Goal: Information Seeking & Learning: Check status

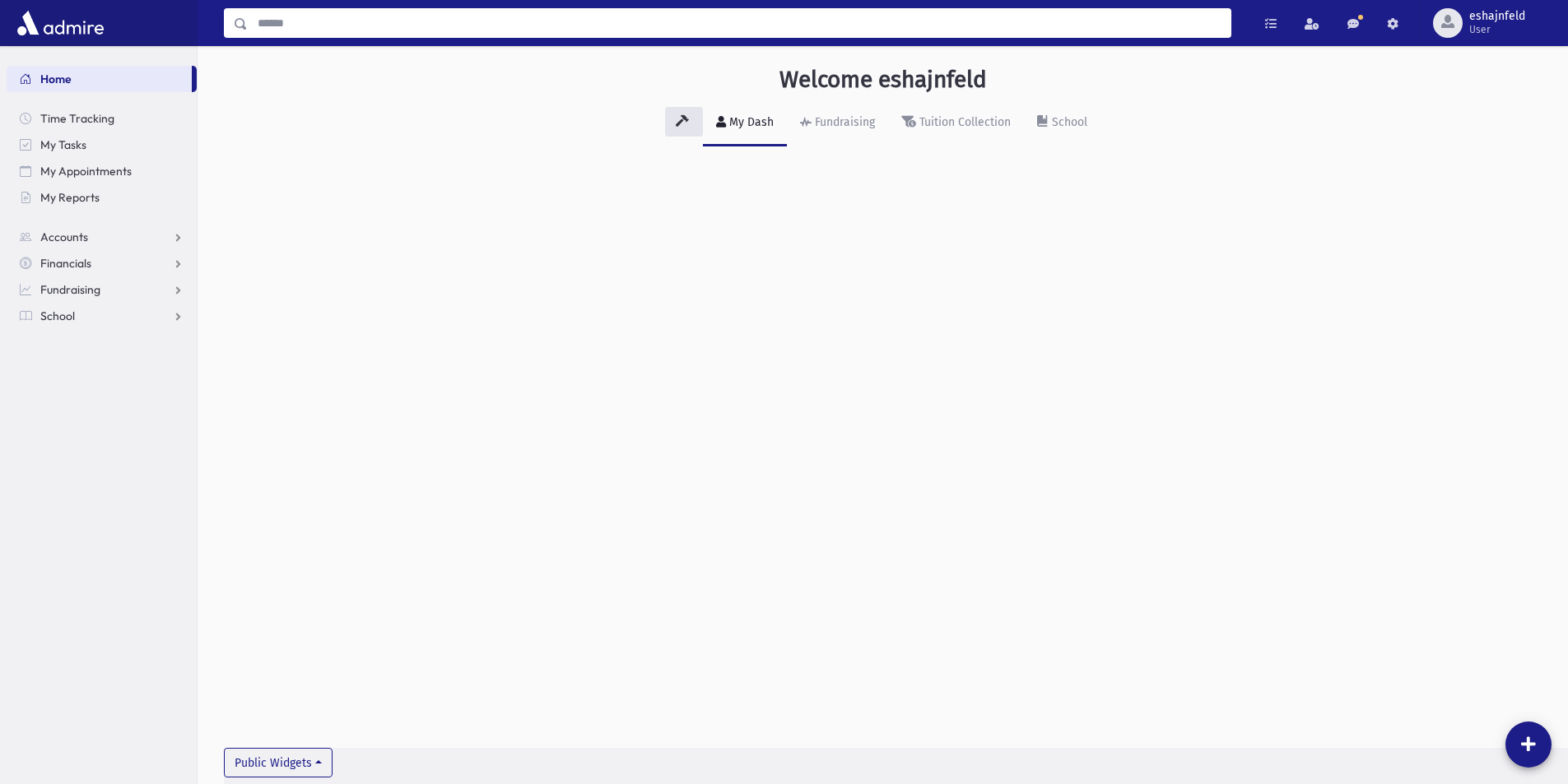
click at [415, 22] on input "Search" at bounding box center [739, 23] width 983 height 29
click at [113, 238] on link "Accounts" at bounding box center [102, 237] width 190 height 27
click at [329, 29] on input "Search" at bounding box center [739, 23] width 983 height 29
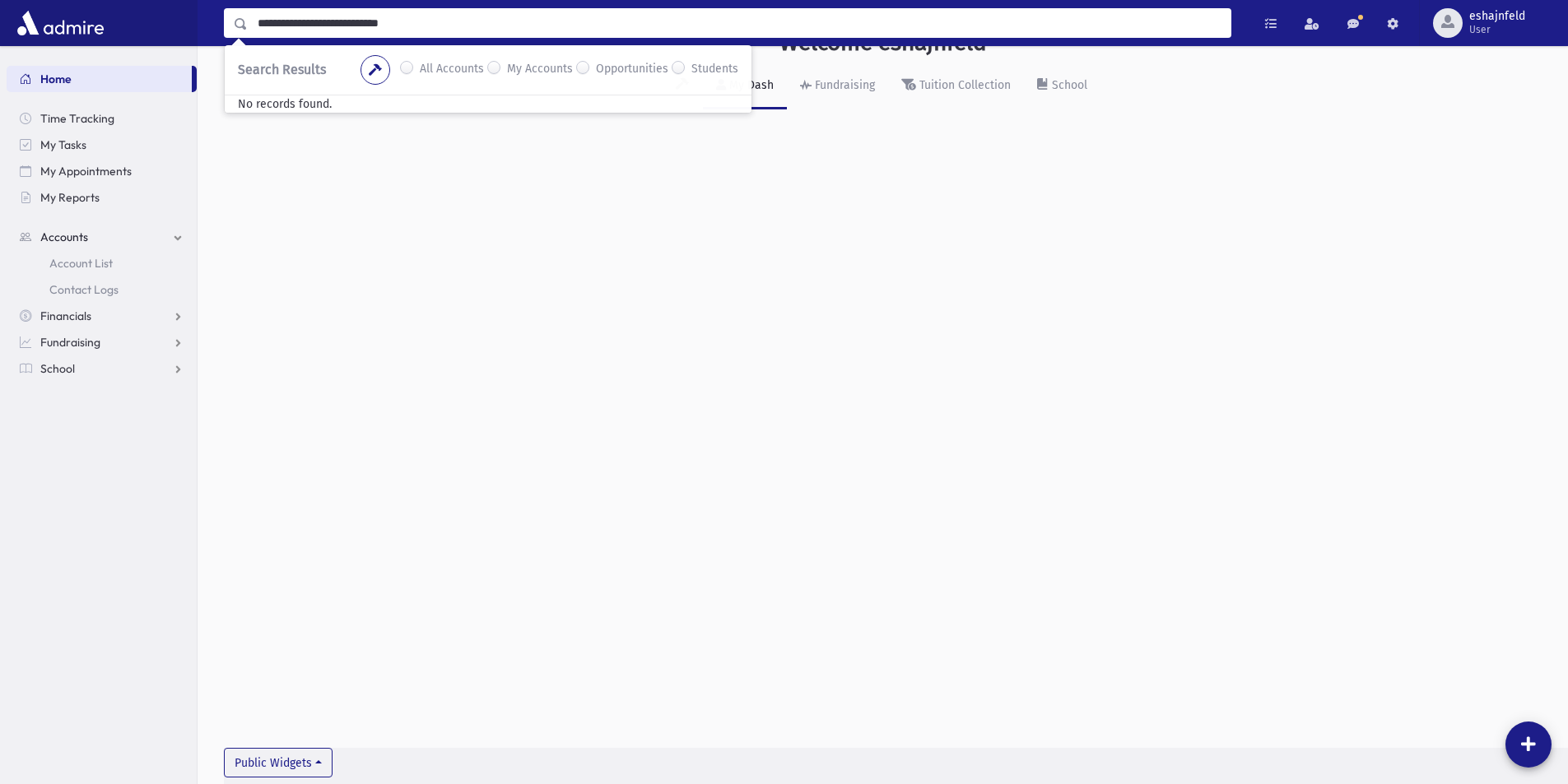
type input "**********"
drag, startPoint x: 432, startPoint y: 21, endPoint x: 134, endPoint y: 27, distance: 298.1
click at [134, 27] on div "**********" at bounding box center [784, 23] width 1568 height 46
click at [972, 87] on div "Tuition Collection" at bounding box center [963, 85] width 95 height 14
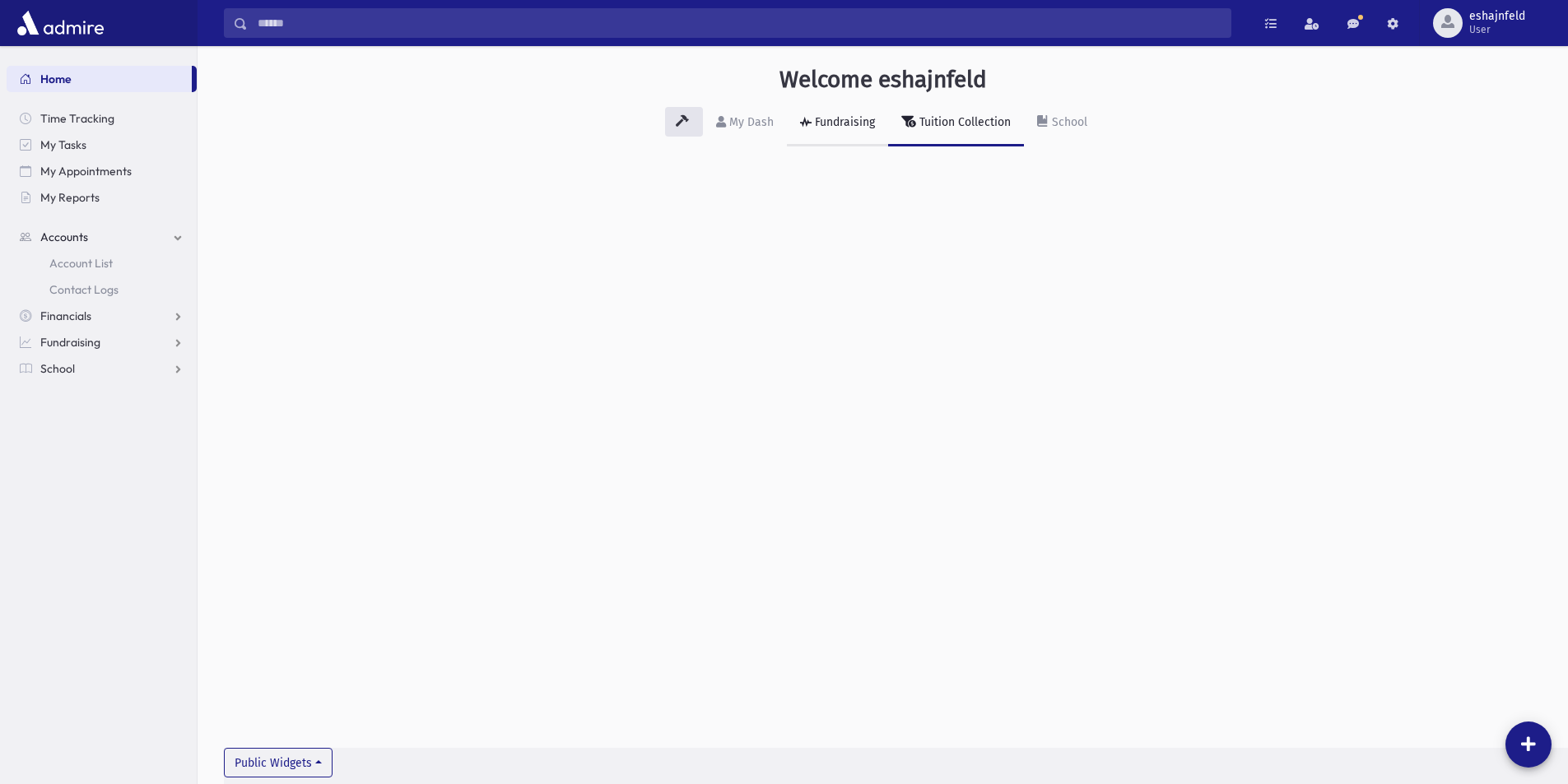
click at [851, 125] on div "Fundraising" at bounding box center [843, 122] width 64 height 14
click at [960, 122] on div "Tuition Collection" at bounding box center [963, 122] width 95 height 14
click at [1071, 126] on div "School" at bounding box center [1067, 122] width 39 height 14
click at [962, 116] on div "Tuition Collection" at bounding box center [963, 122] width 95 height 14
click at [835, 132] on link "Fundraising" at bounding box center [837, 124] width 102 height 46
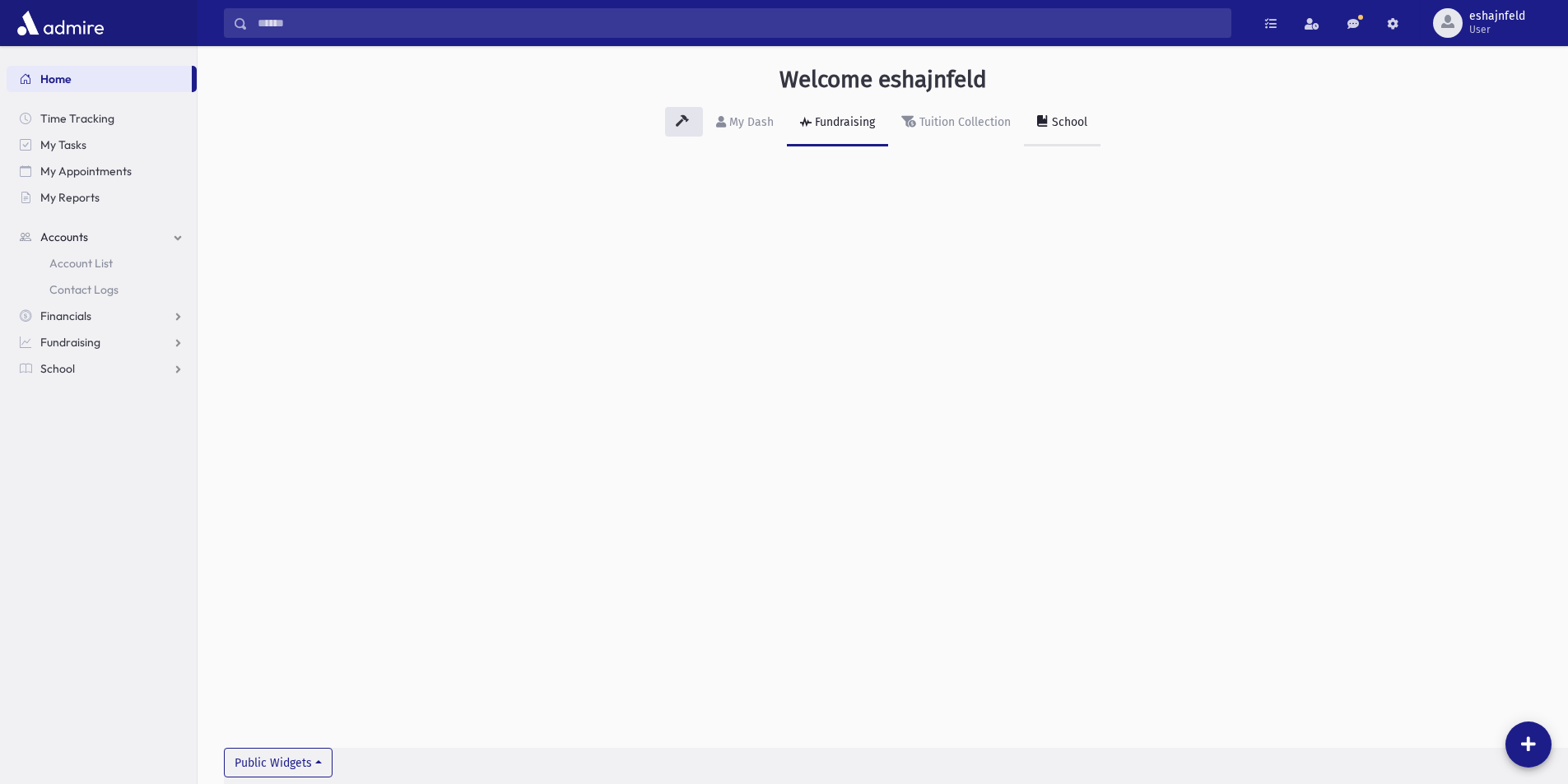
click at [1065, 133] on link "School" at bounding box center [1062, 124] width 77 height 46
click at [956, 133] on link "Tuition Collection" at bounding box center [956, 124] width 136 height 46
click at [820, 122] on div "Fundraising" at bounding box center [843, 122] width 64 height 14
click at [341, 34] on input "Search" at bounding box center [739, 23] width 983 height 29
click at [457, 72] on label "All Accounts" at bounding box center [452, 70] width 65 height 20
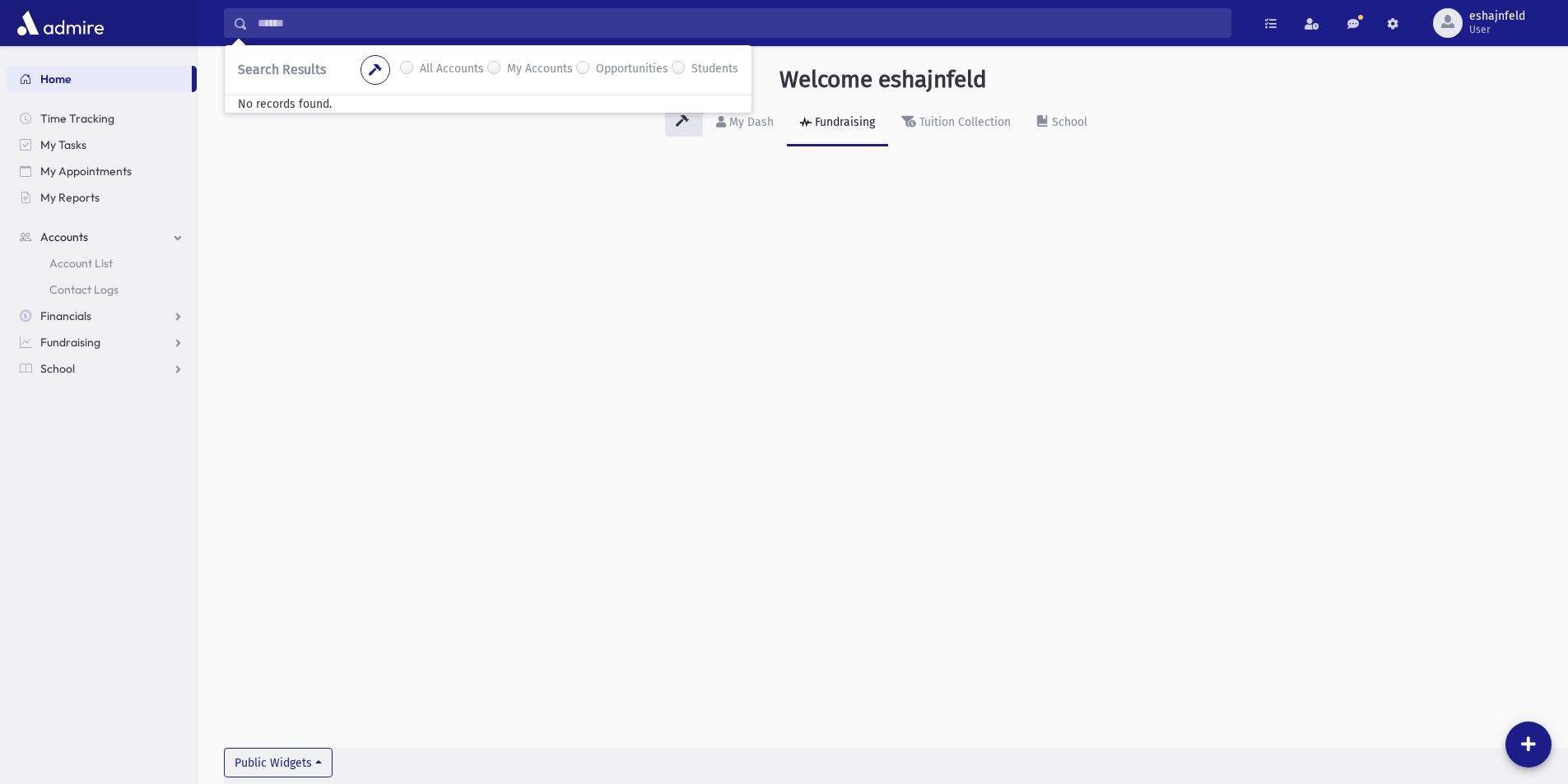
click at [298, 69] on span "Search Results" at bounding box center [281, 70] width 88 height 15
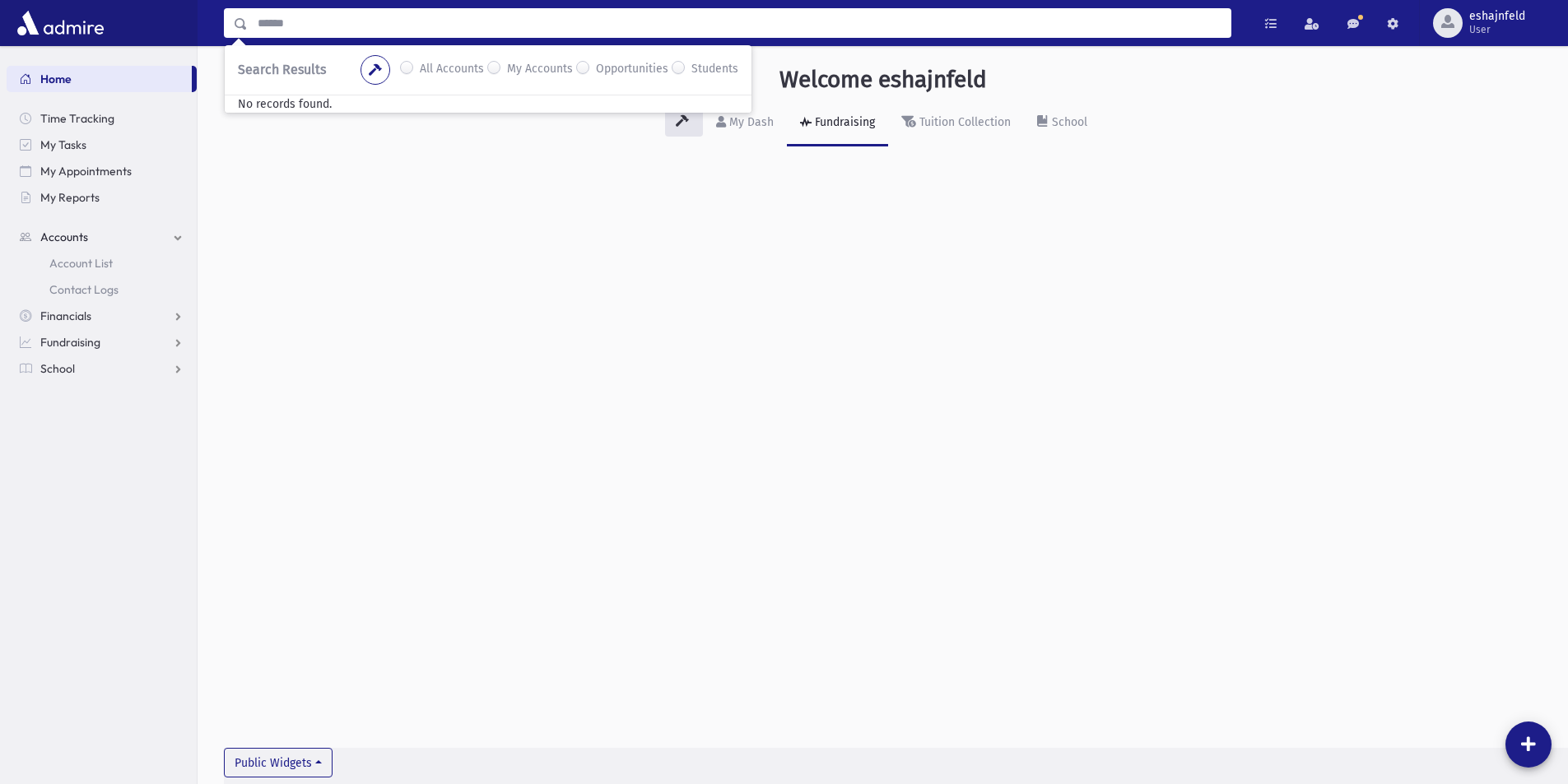
click at [286, 26] on input "Search" at bounding box center [739, 23] width 983 height 29
type input "*****"
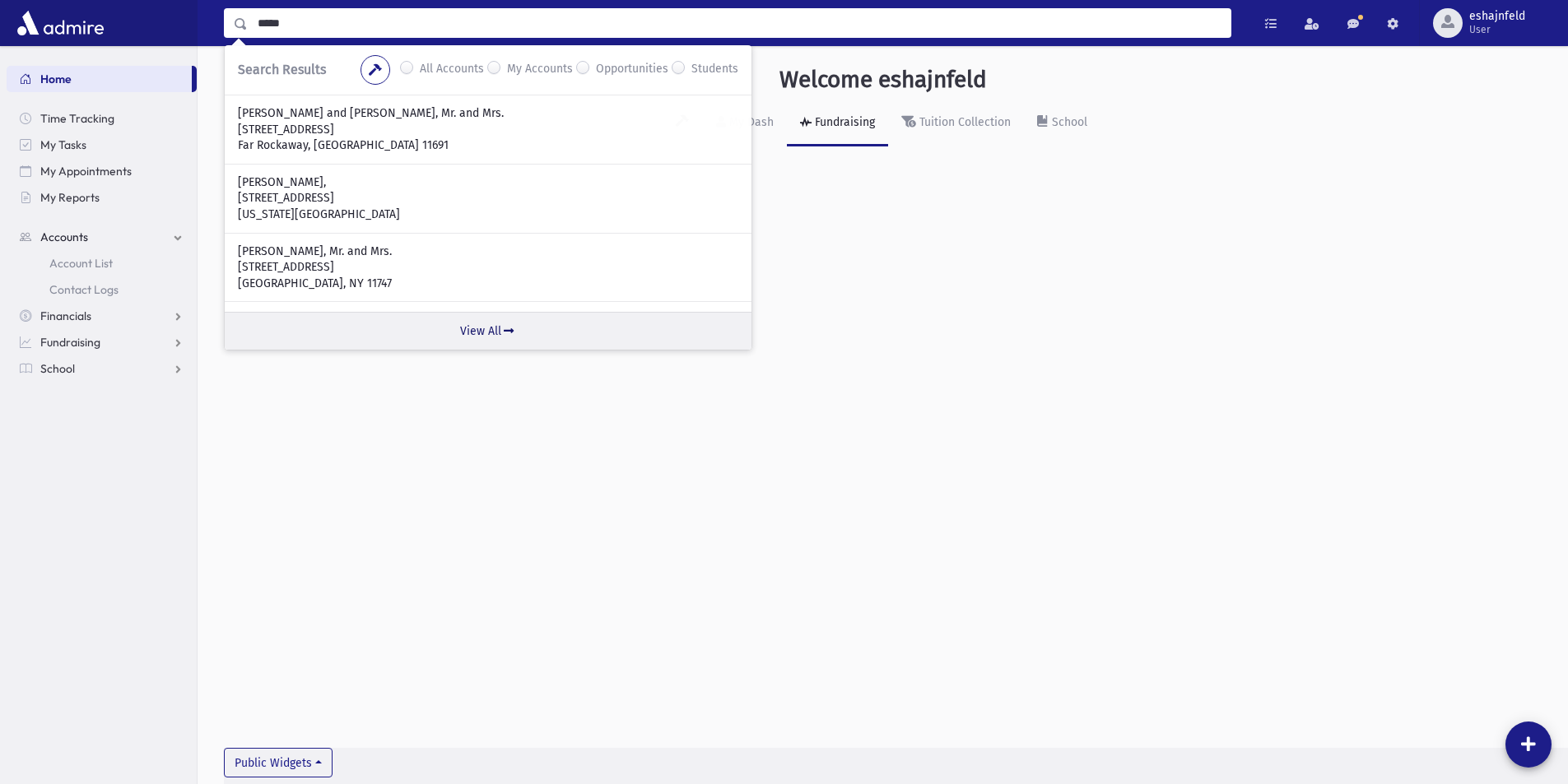
click at [510, 340] on link "View All" at bounding box center [488, 330] width 527 height 38
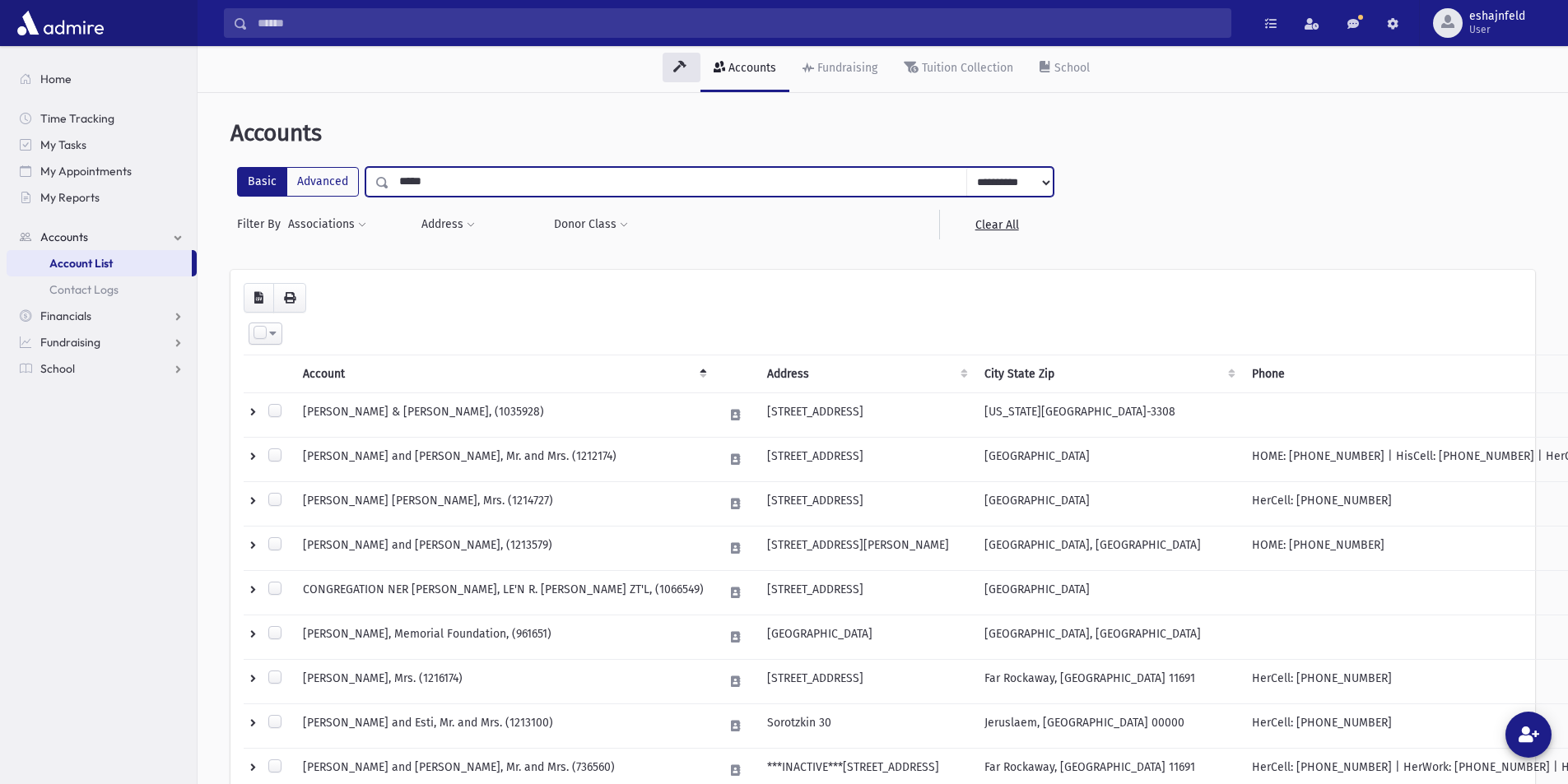
click at [395, 182] on input "*****" at bounding box center [677, 182] width 577 height 29
type input "**********"
click at [999, 185] on select "**********" at bounding box center [1009, 182] width 86 height 29
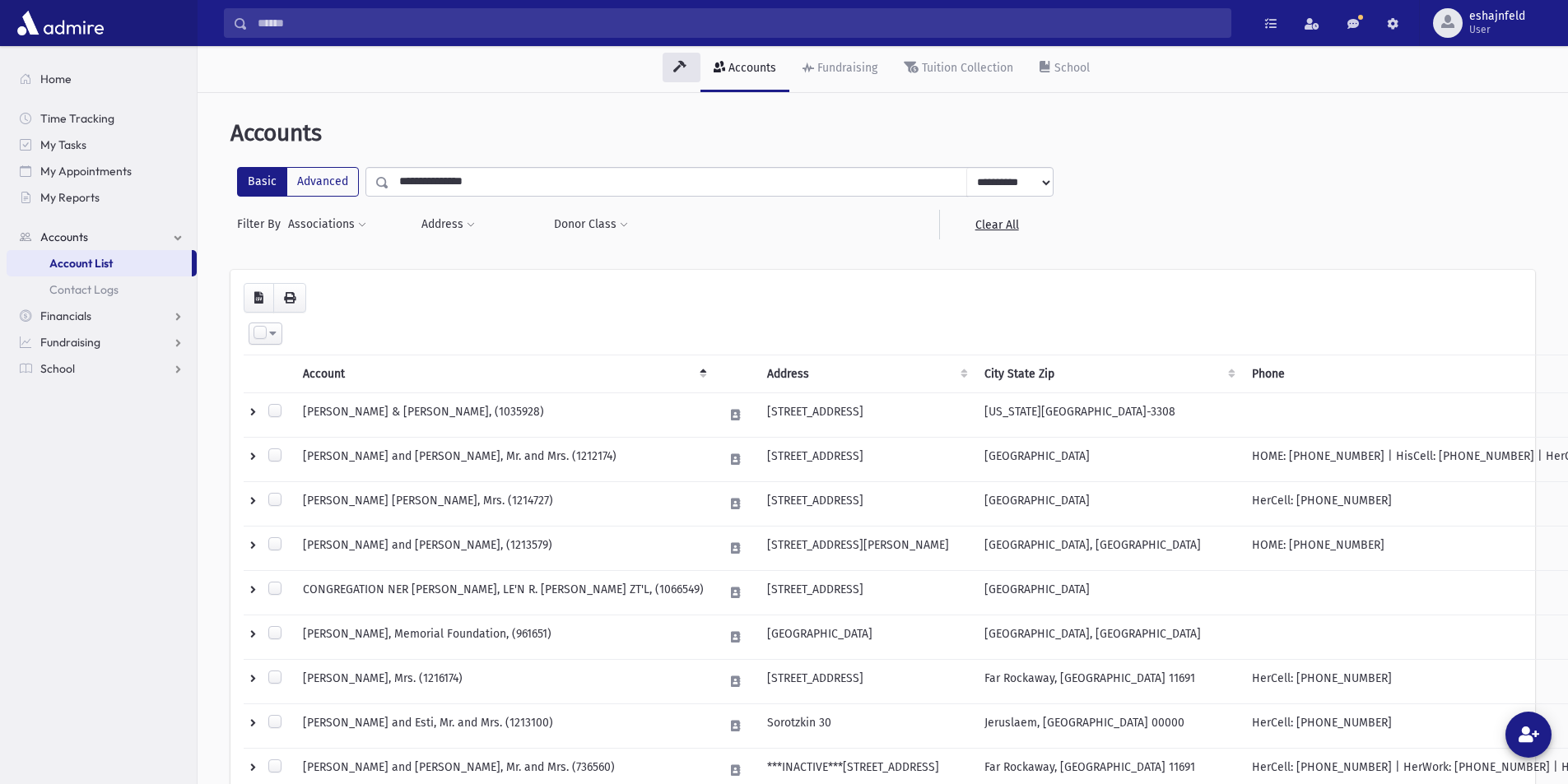
click at [966, 168] on select "**********" at bounding box center [1009, 182] width 86 height 29
click at [832, 176] on input "**********" at bounding box center [677, 182] width 577 height 29
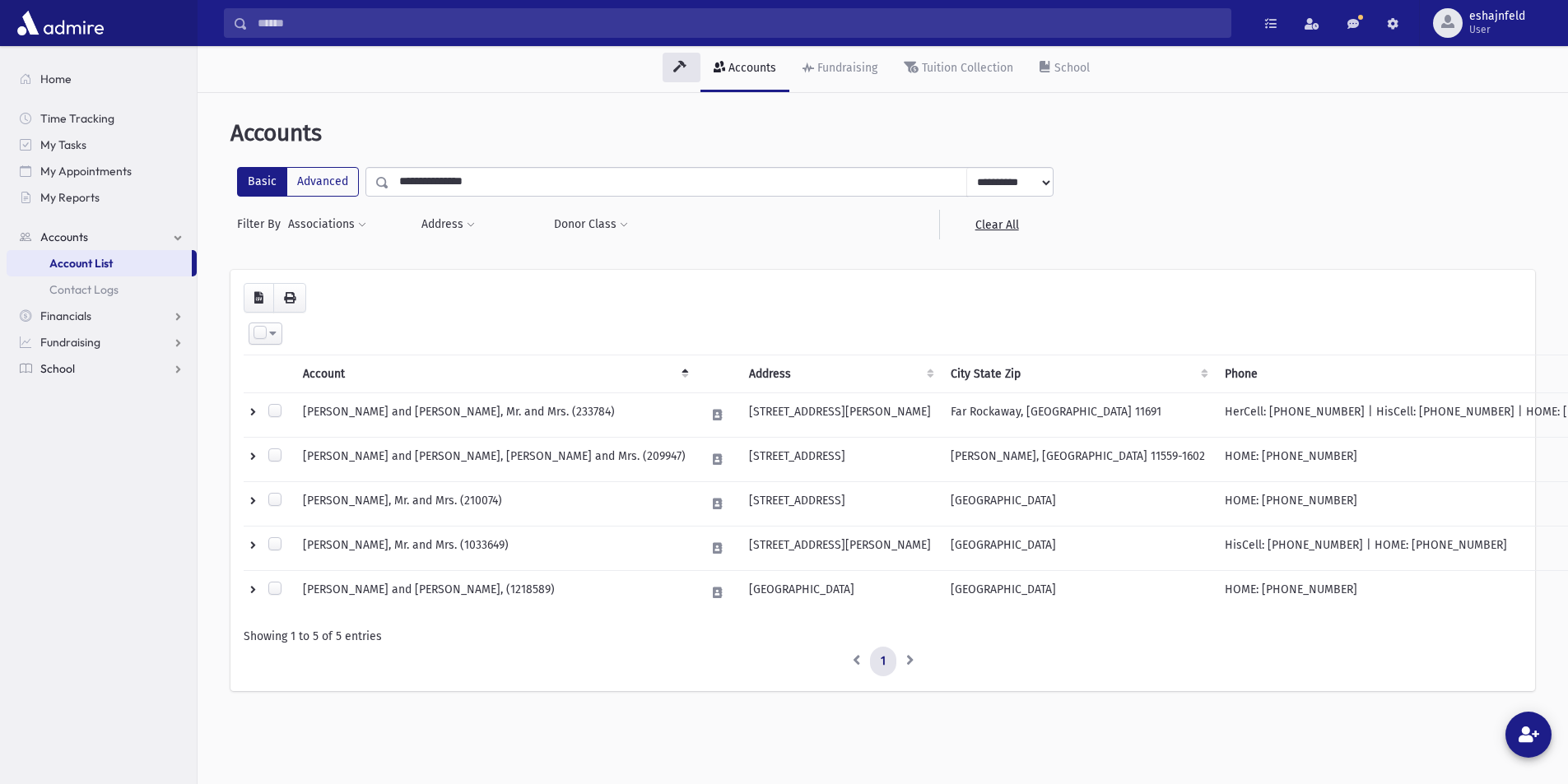
click at [111, 372] on link "School" at bounding box center [102, 368] width 190 height 27
click at [78, 343] on span "Students" at bounding box center [71, 342] width 46 height 15
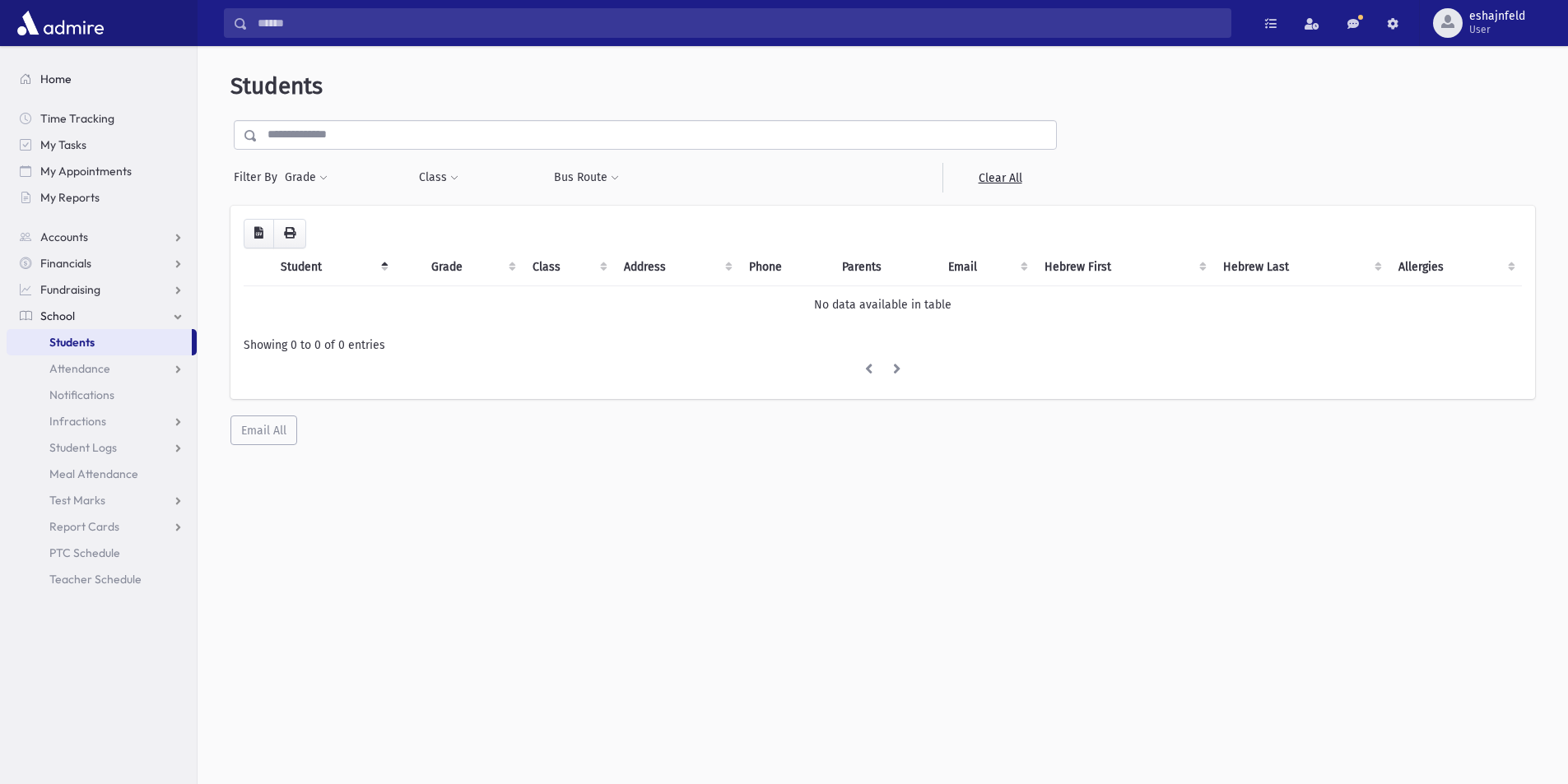
click at [69, 79] on span "Home" at bounding box center [56, 78] width 31 height 15
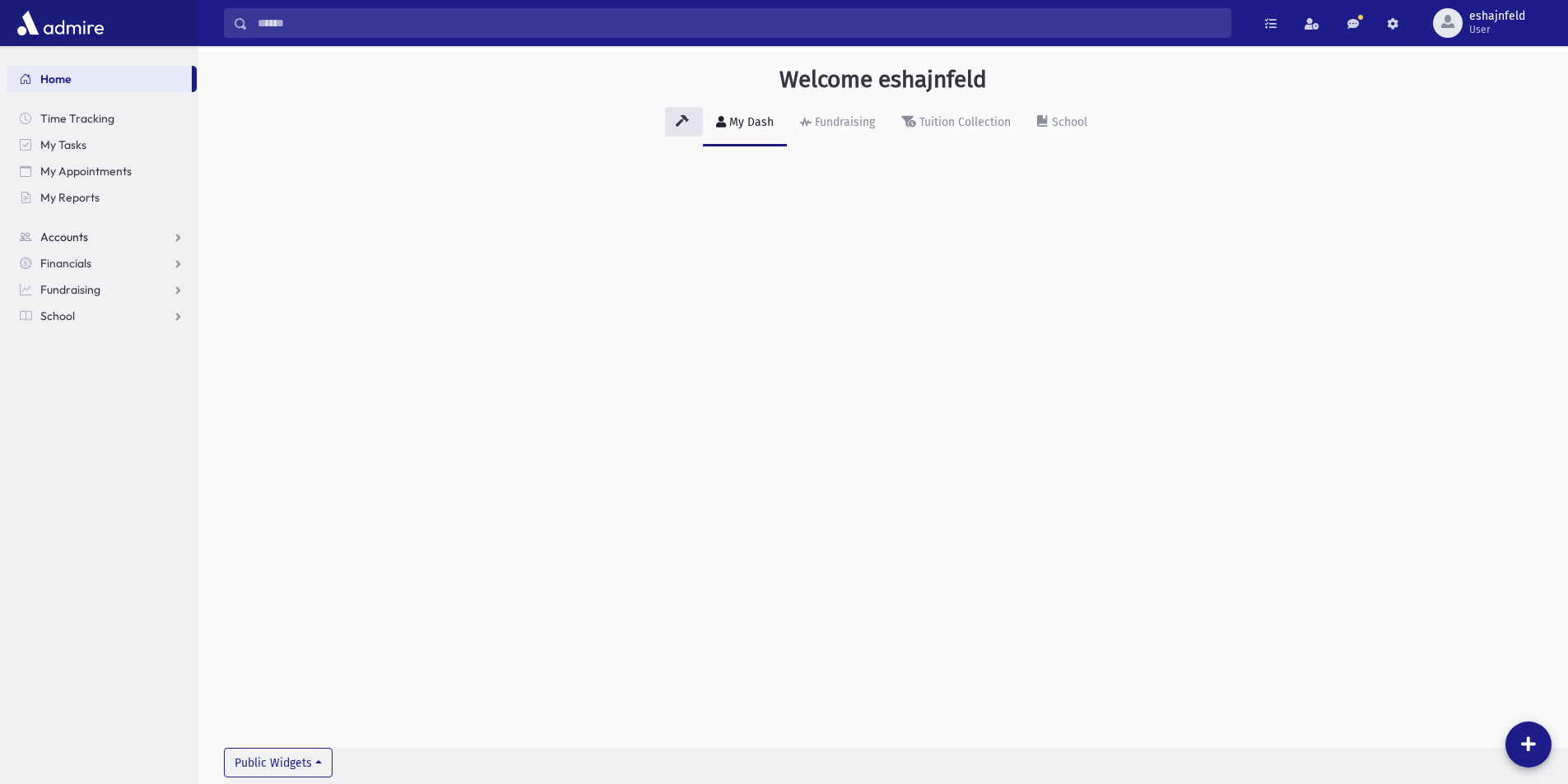
click at [140, 244] on link "Accounts" at bounding box center [102, 237] width 190 height 27
click at [105, 263] on span "Account List" at bounding box center [81, 262] width 64 height 15
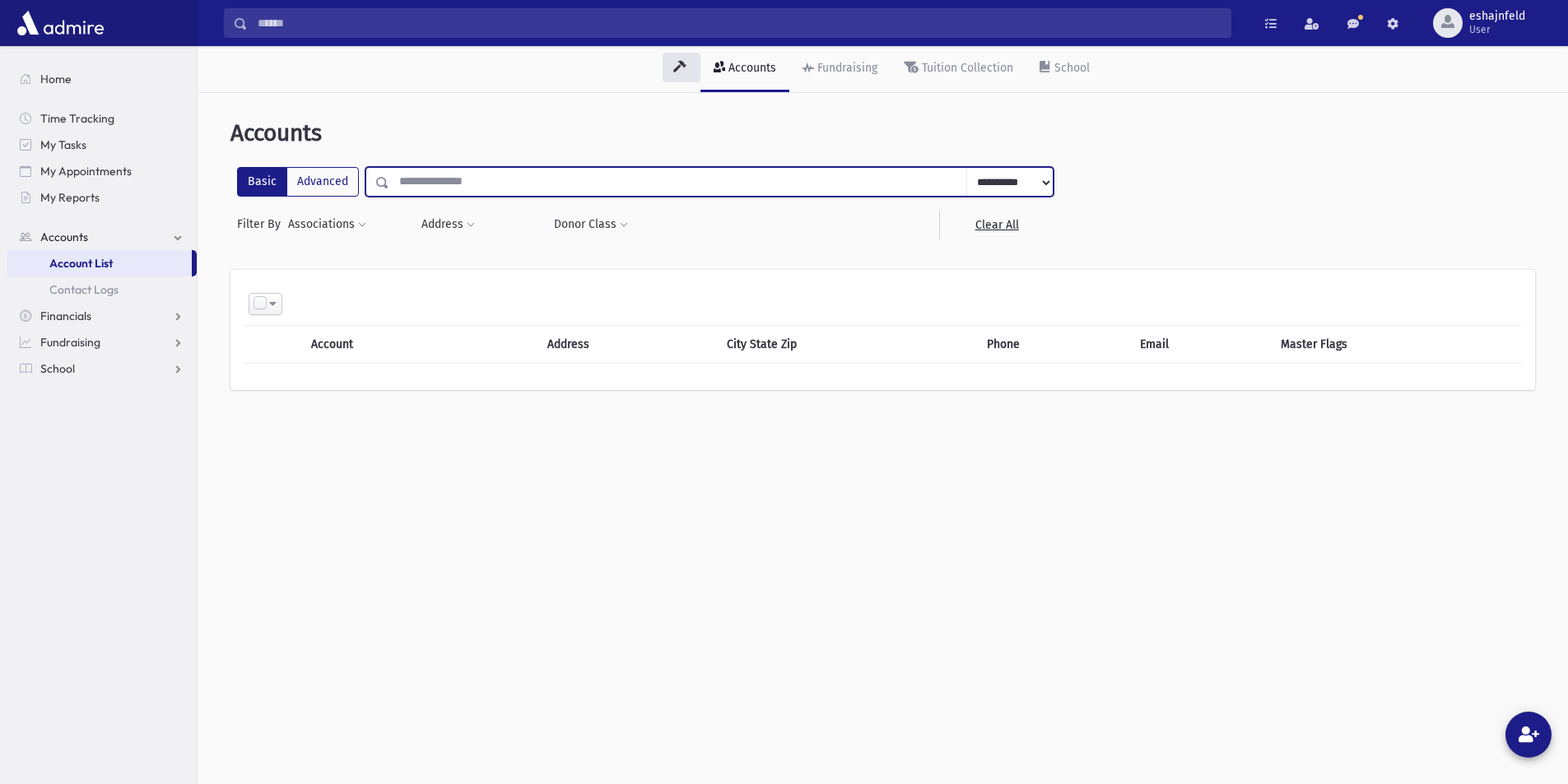
click at [472, 179] on input "text" at bounding box center [677, 182] width 577 height 29
type input "**********"
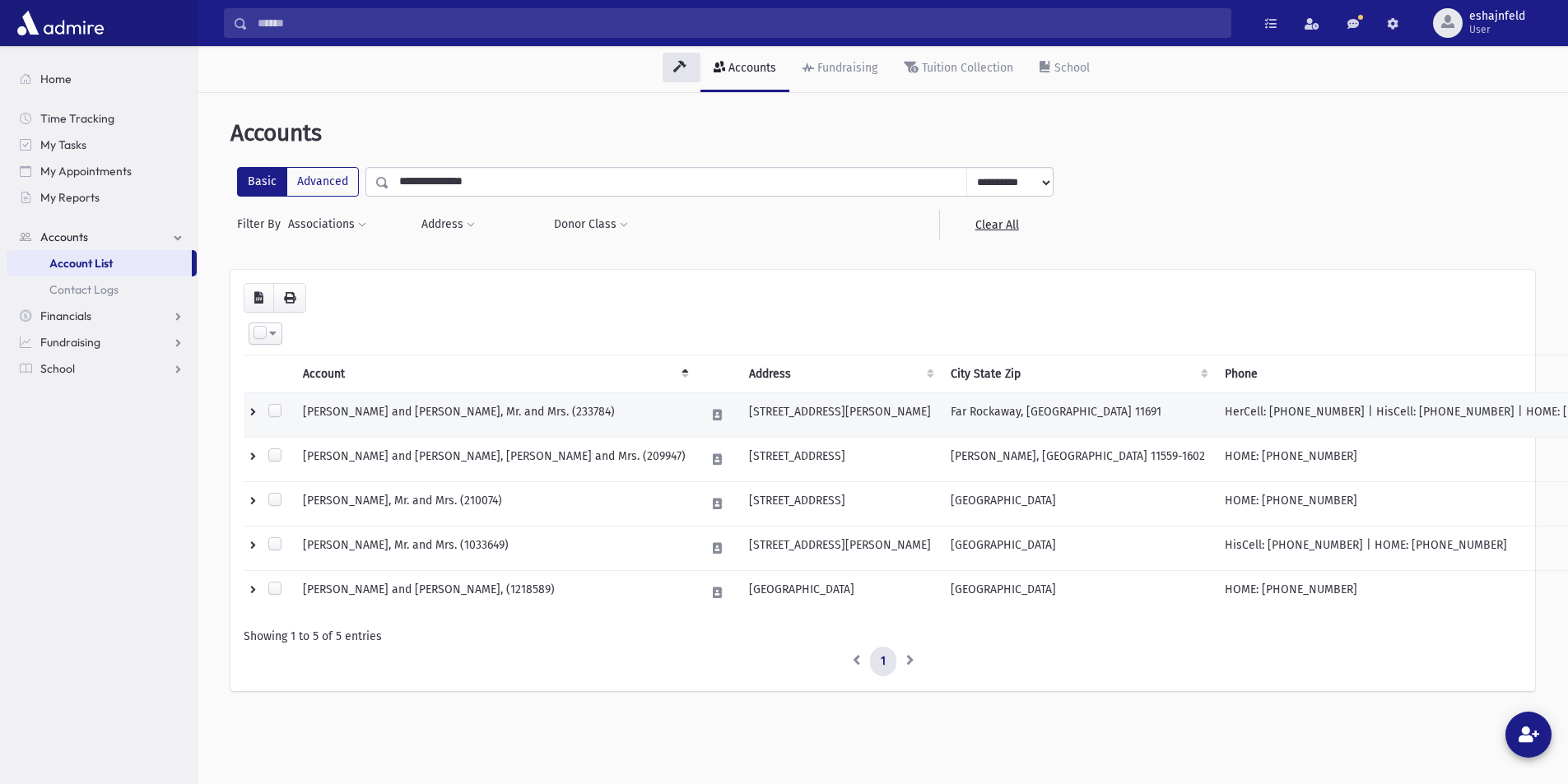
click at [462, 412] on td "[PERSON_NAME] and [PERSON_NAME], Mr. and Mrs. (233784)" at bounding box center [494, 416] width 403 height 45
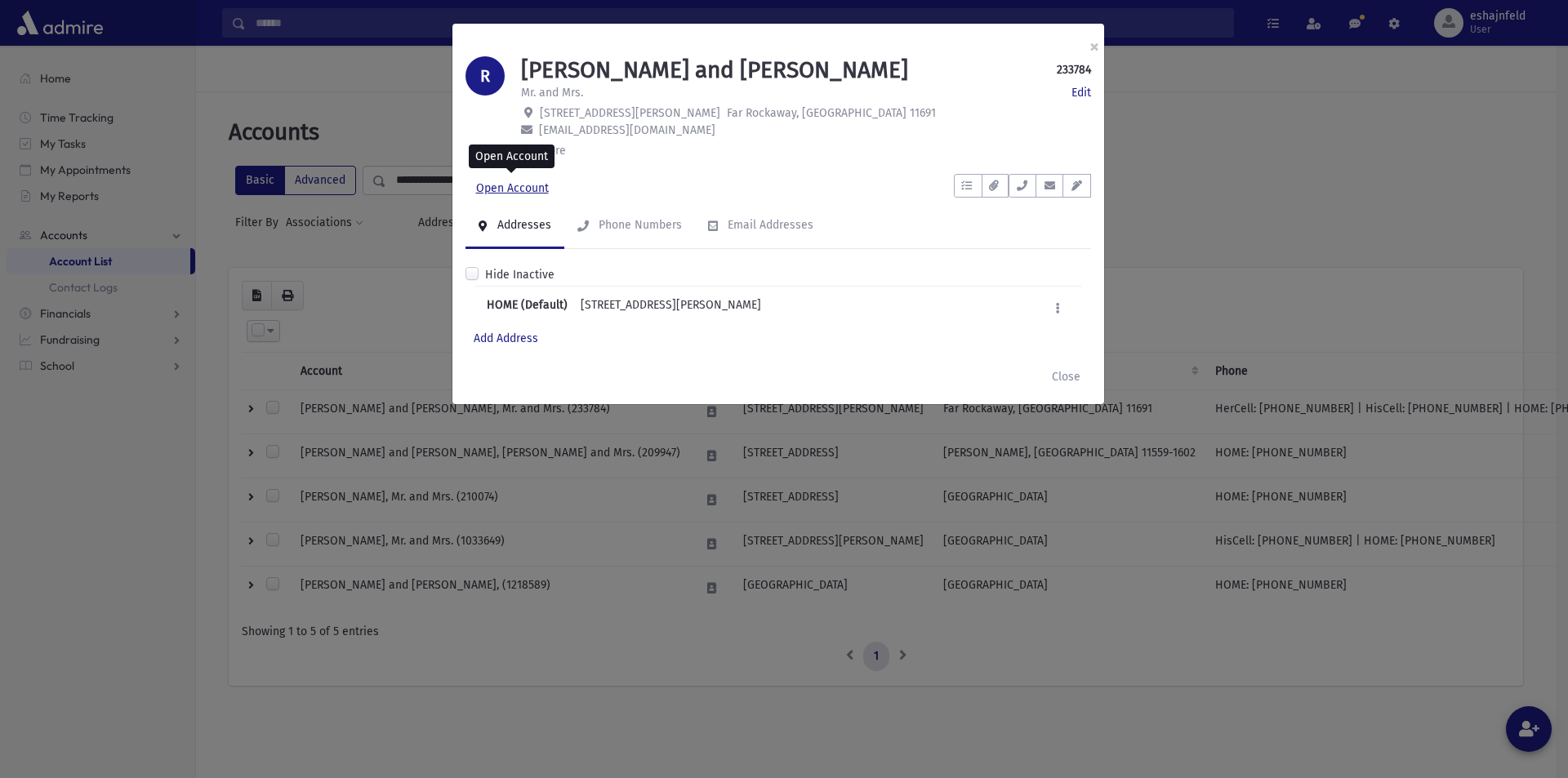
click at [521, 185] on link "Open Account" at bounding box center [512, 189] width 94 height 29
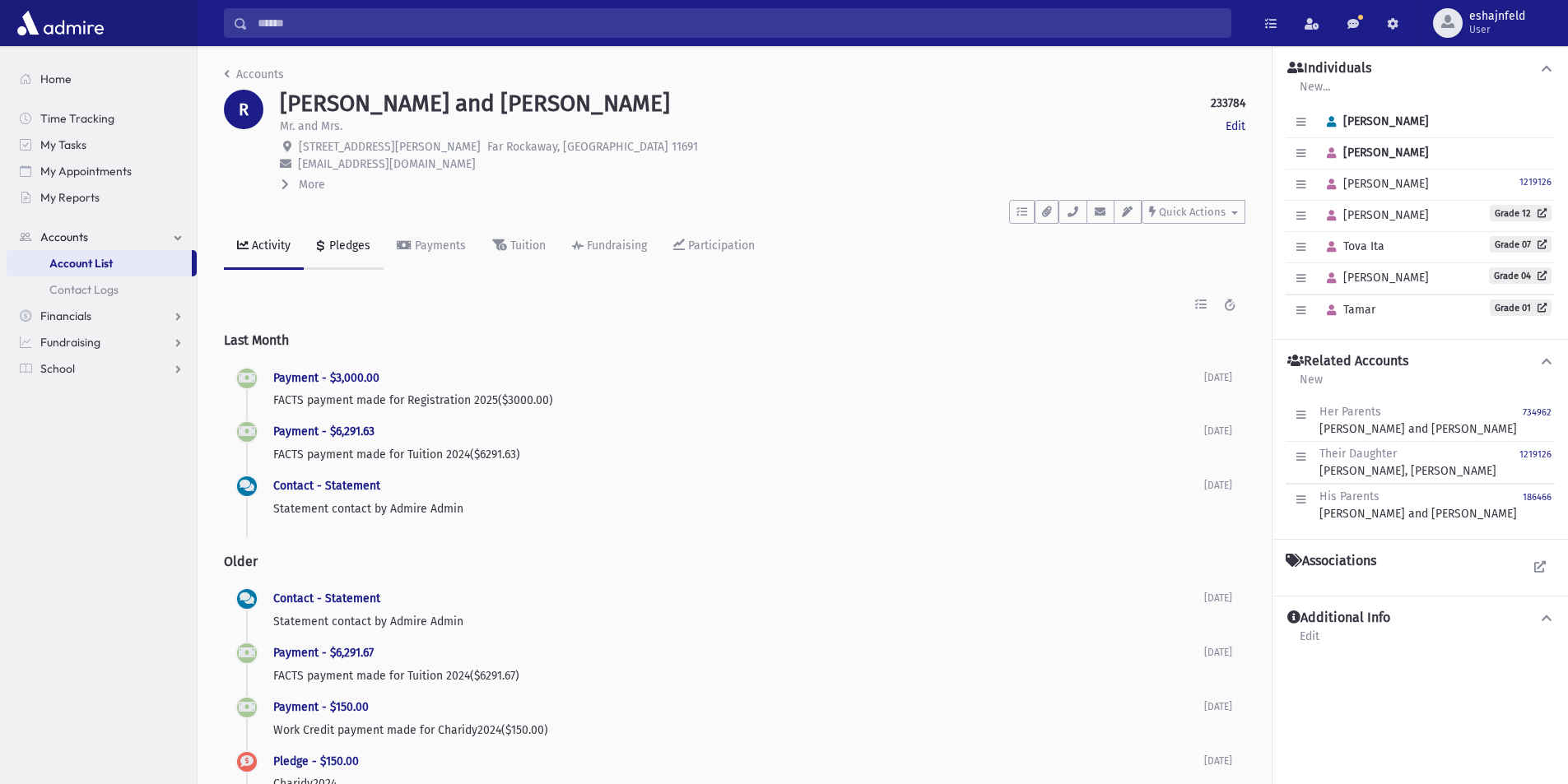
click at [335, 261] on link "Pledges" at bounding box center [343, 247] width 80 height 46
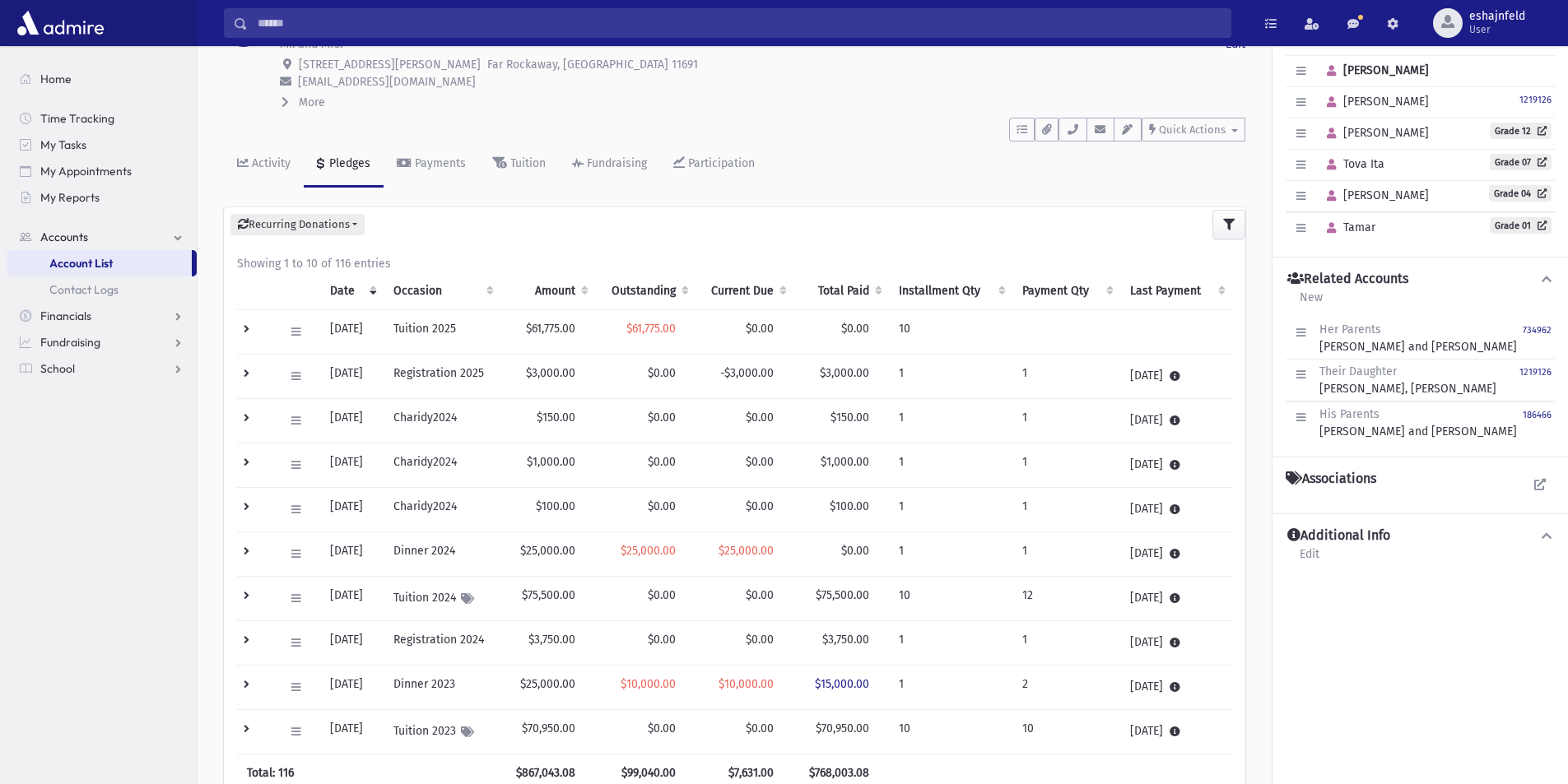
scroll to position [164, 0]
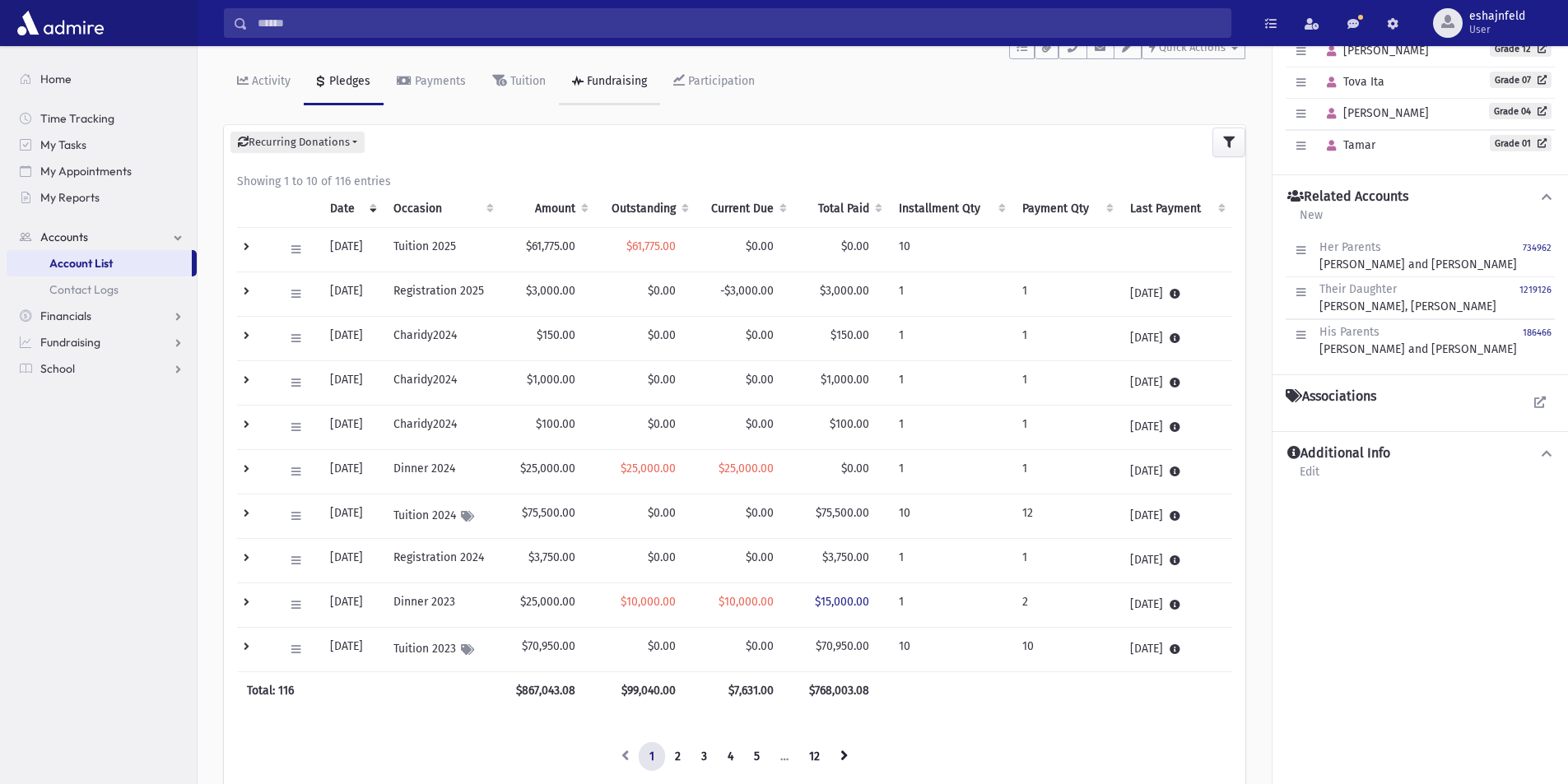
click at [590, 94] on link "Fundraising" at bounding box center [609, 83] width 102 height 46
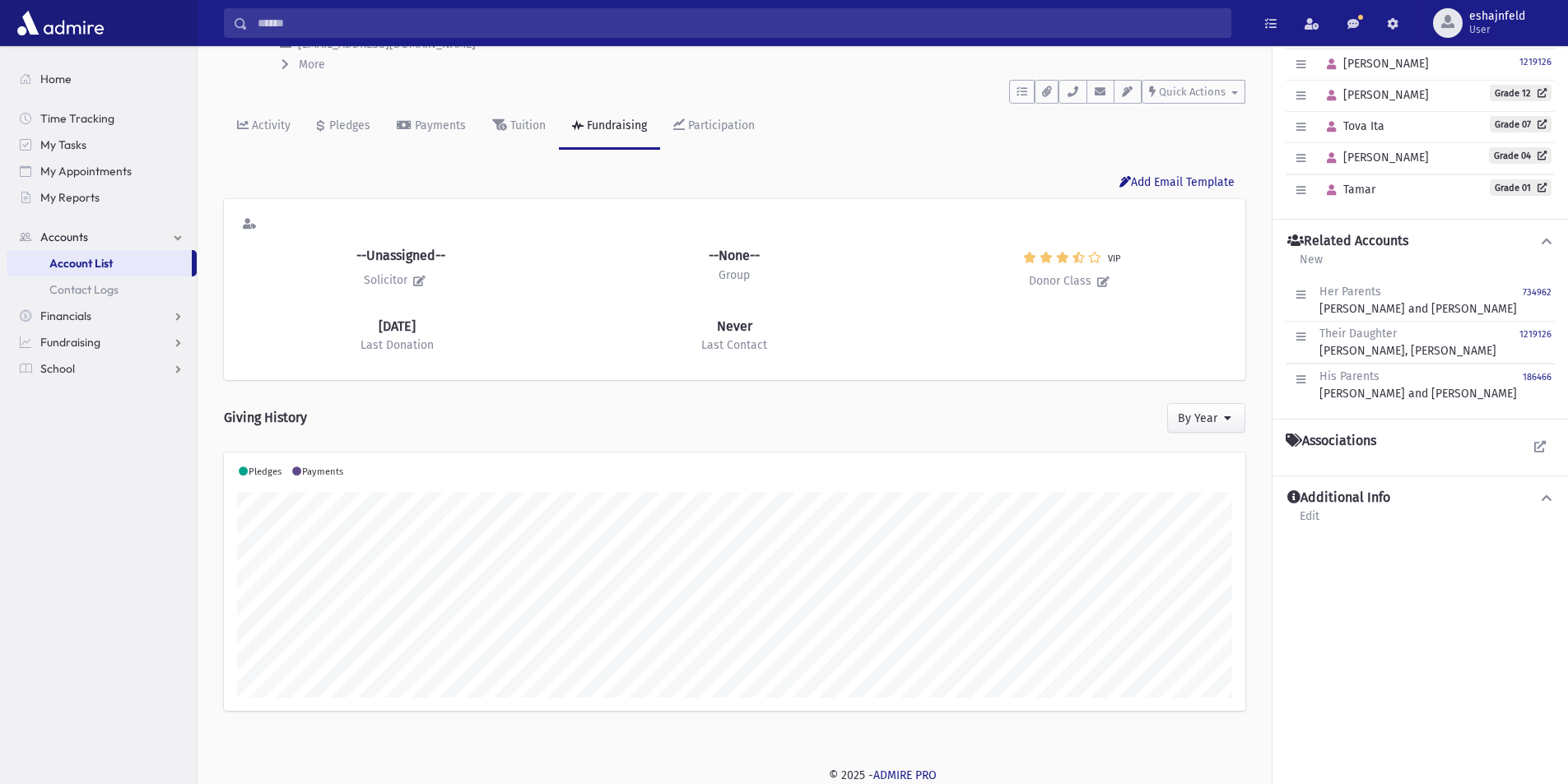
scroll to position [259, 1022]
click at [1220, 421] on icon at bounding box center [1227, 417] width 15 height 11
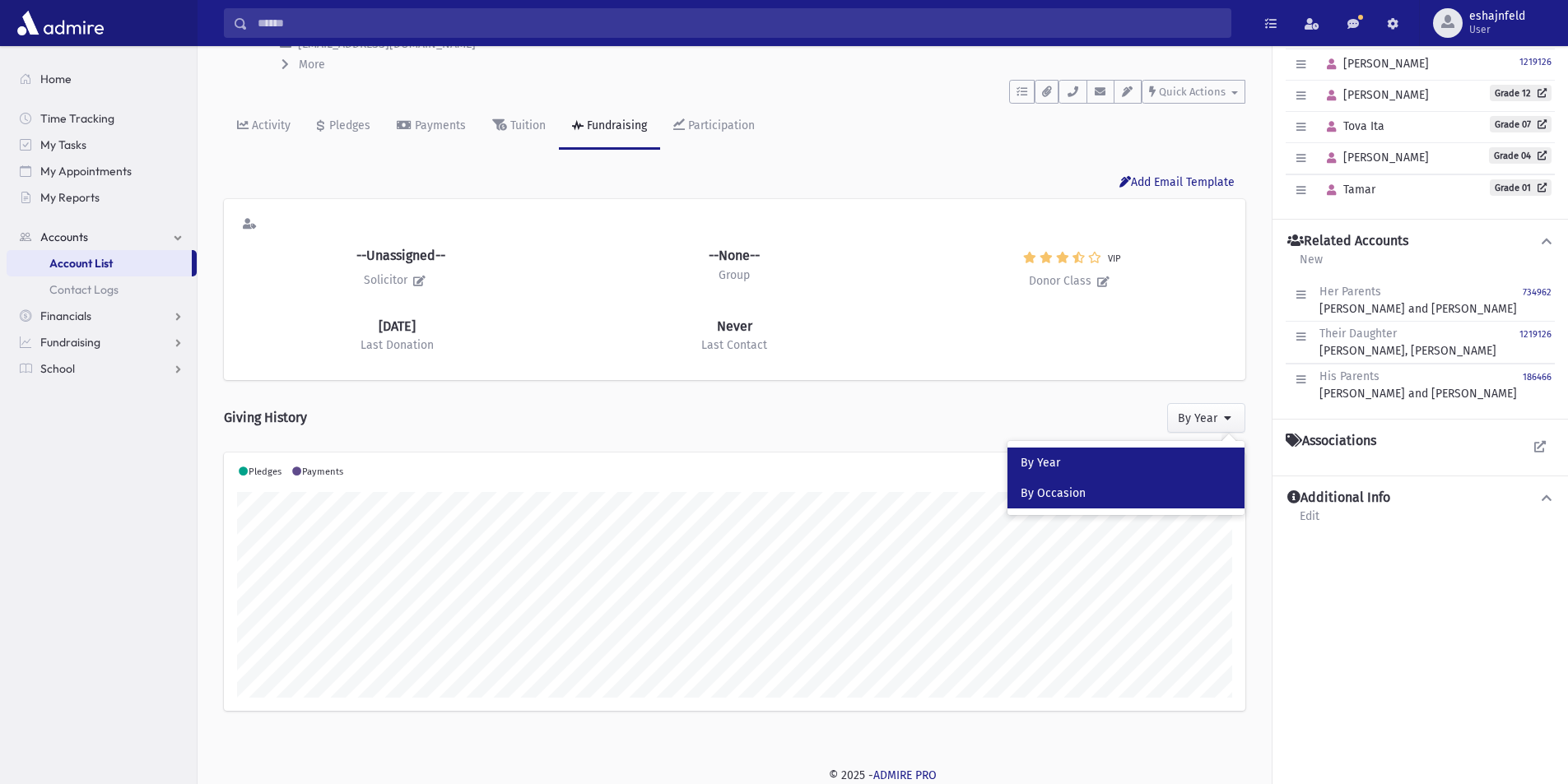
click at [1127, 494] on link "By Occasion" at bounding box center [1125, 493] width 237 height 30
click at [1072, 456] on link "By Year" at bounding box center [1100, 462] width 237 height 30
click at [557, 419] on div "Giving History By Year By Year By Occasion" at bounding box center [734, 417] width 1022 height 42
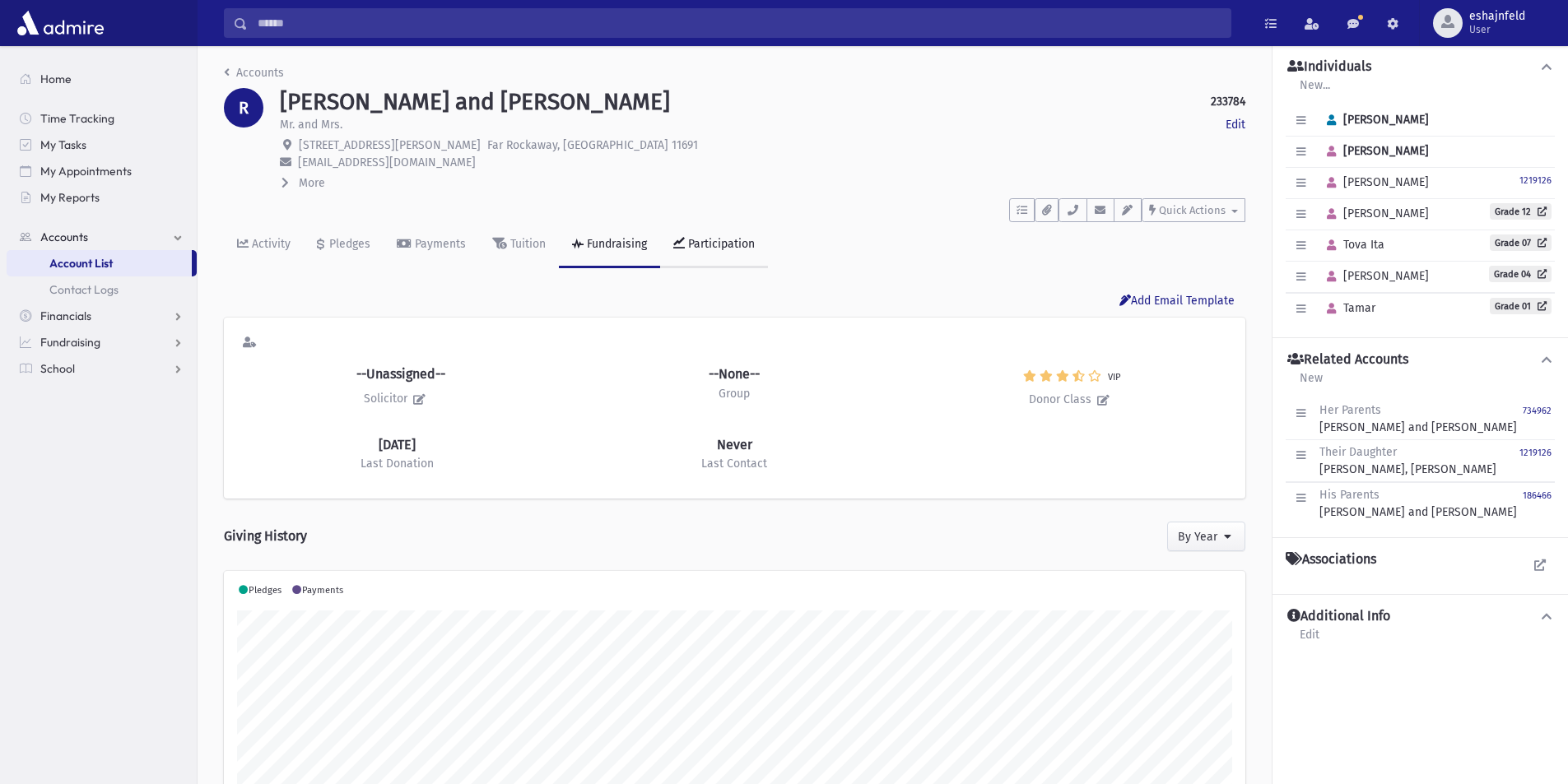
scroll to position [0, 0]
click at [708, 247] on div "Participation" at bounding box center [719, 245] width 70 height 14
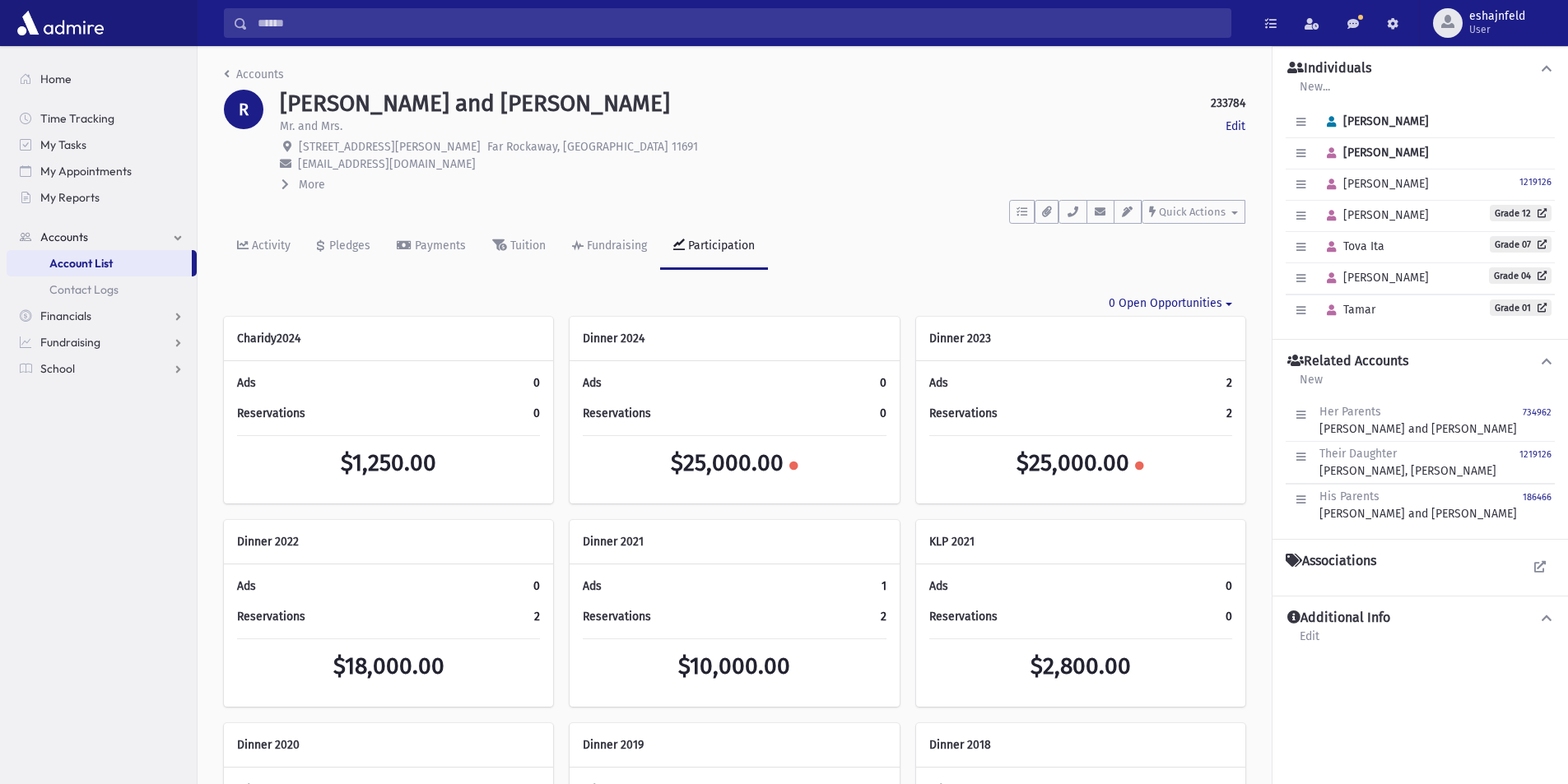
click at [1215, 299] on link "0 Open Opportunities" at bounding box center [1170, 304] width 150 height 28
click at [1232, 299] on link "0 Open Opportunities" at bounding box center [1170, 304] width 150 height 28
click at [64, 84] on span "Home" at bounding box center [56, 78] width 31 height 15
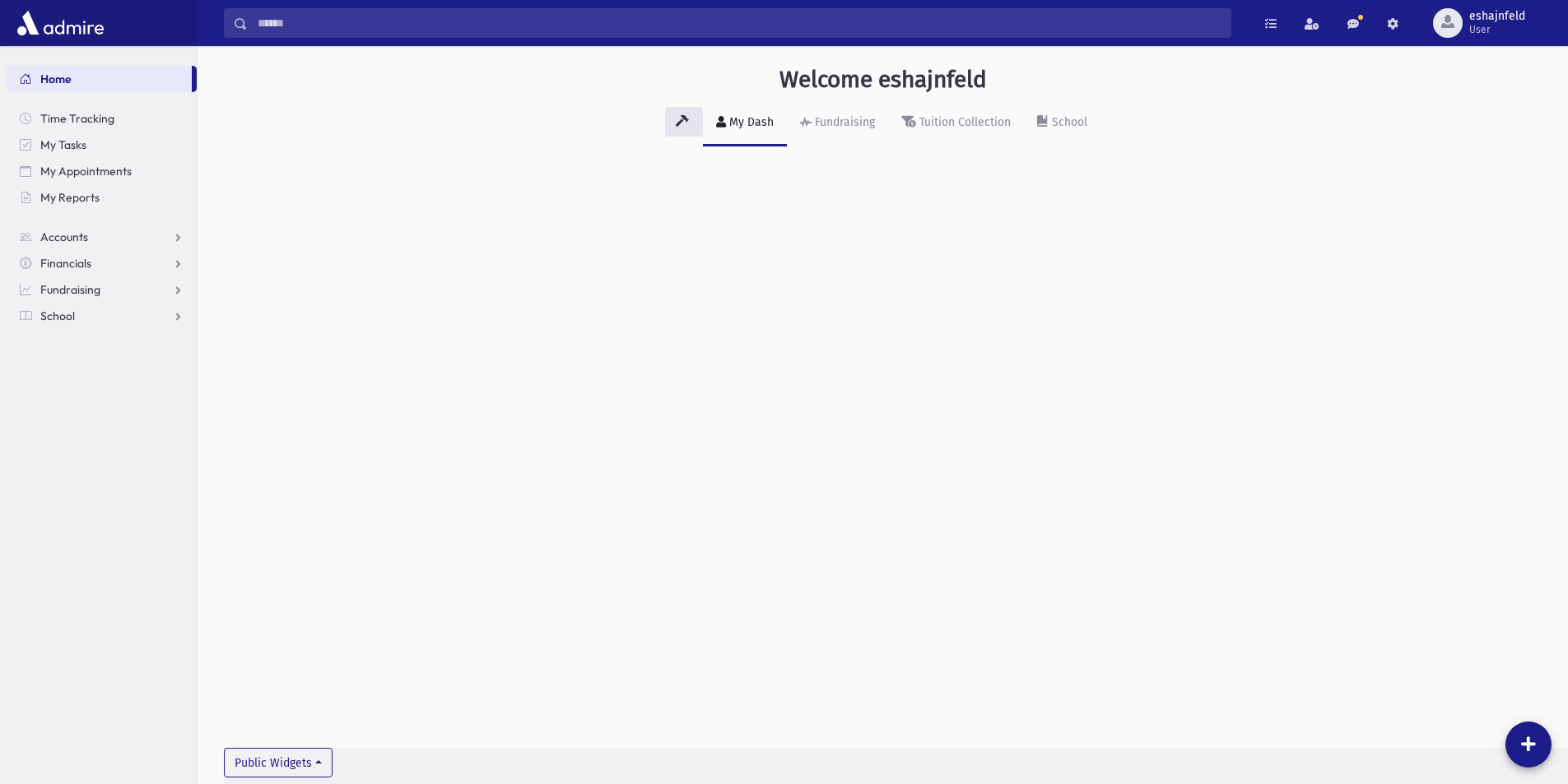
drag, startPoint x: 673, startPoint y: 281, endPoint x: 695, endPoint y: 210, distance: 74.3
click at [695, 210] on div "Welcome eshajnfeld My Dash Fundraising Tuition Collection School Public Widgets" at bounding box center [882, 416] width 1370 height 738
click at [324, 764] on button "Public Widgets" at bounding box center [278, 762] width 108 height 29
click at [511, 445] on div "Welcome eshajnfeld My Dash Fundraising Tuition Collection School Public Widgets…" at bounding box center [882, 415] width 1370 height 738
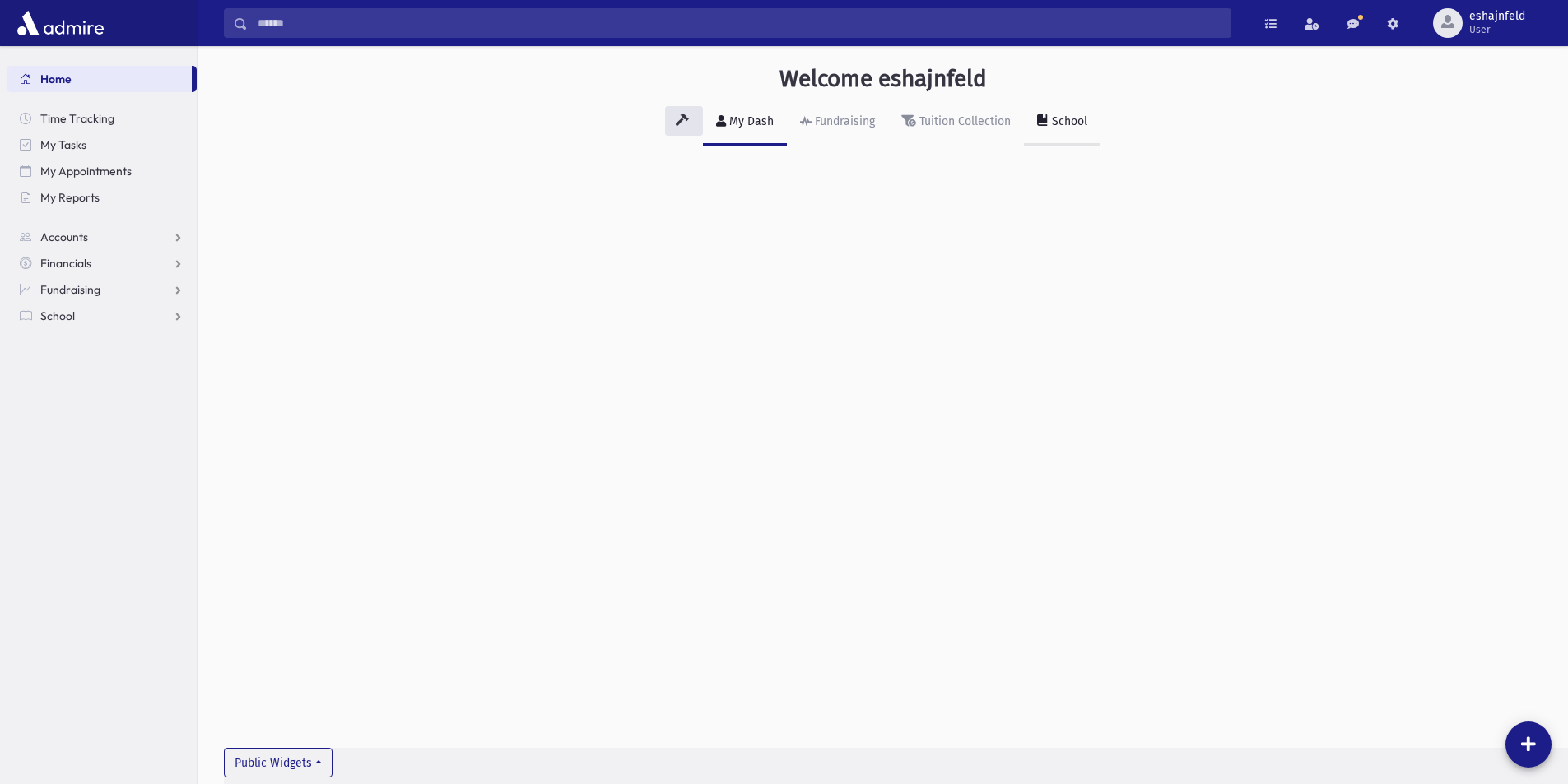
click at [1047, 109] on link "School" at bounding box center [1062, 123] width 77 height 46
click at [72, 315] on span "School" at bounding box center [58, 316] width 34 height 15
click at [73, 343] on span "Students" at bounding box center [71, 342] width 46 height 15
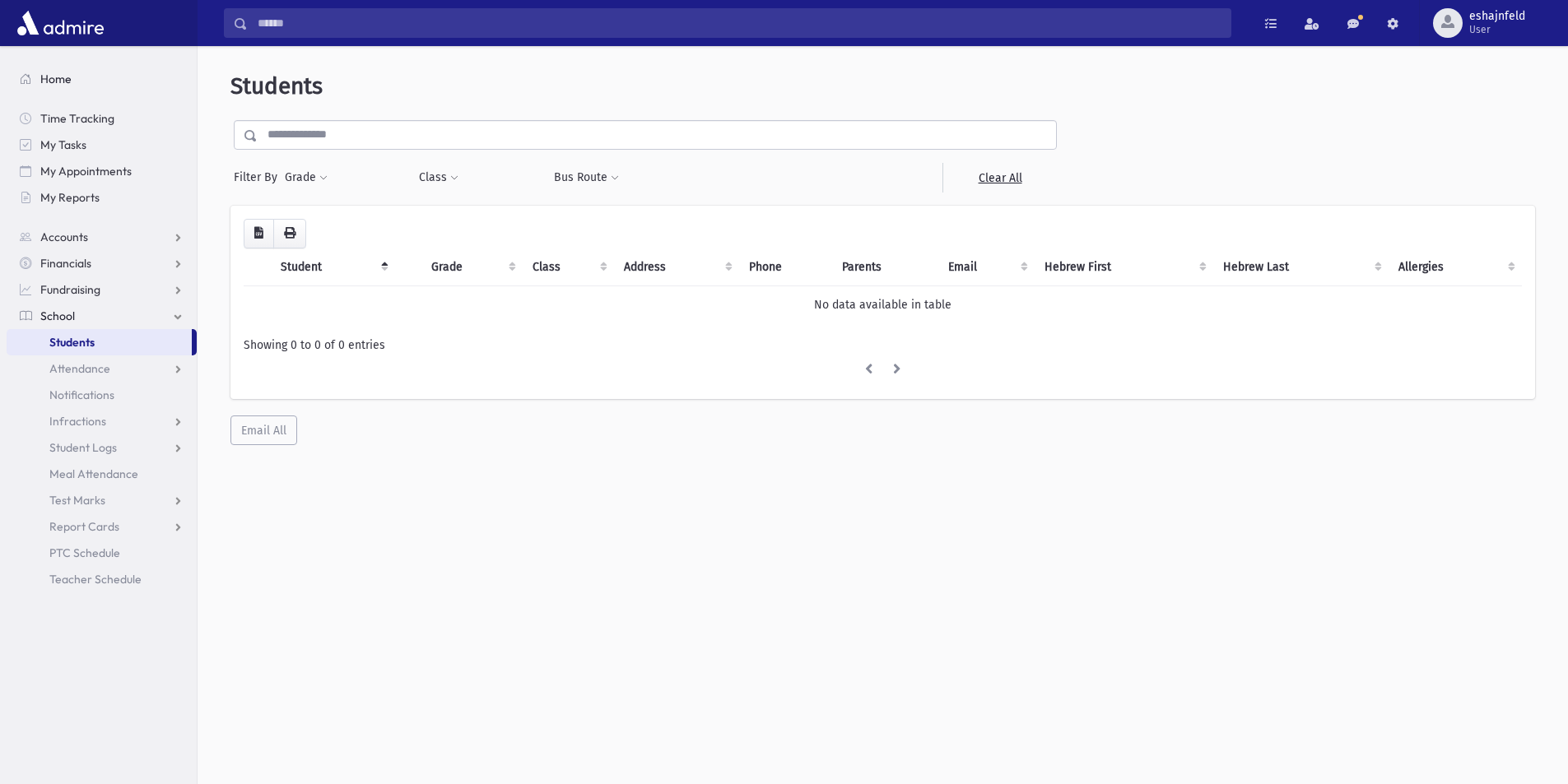
click at [55, 78] on span "Home" at bounding box center [56, 78] width 31 height 15
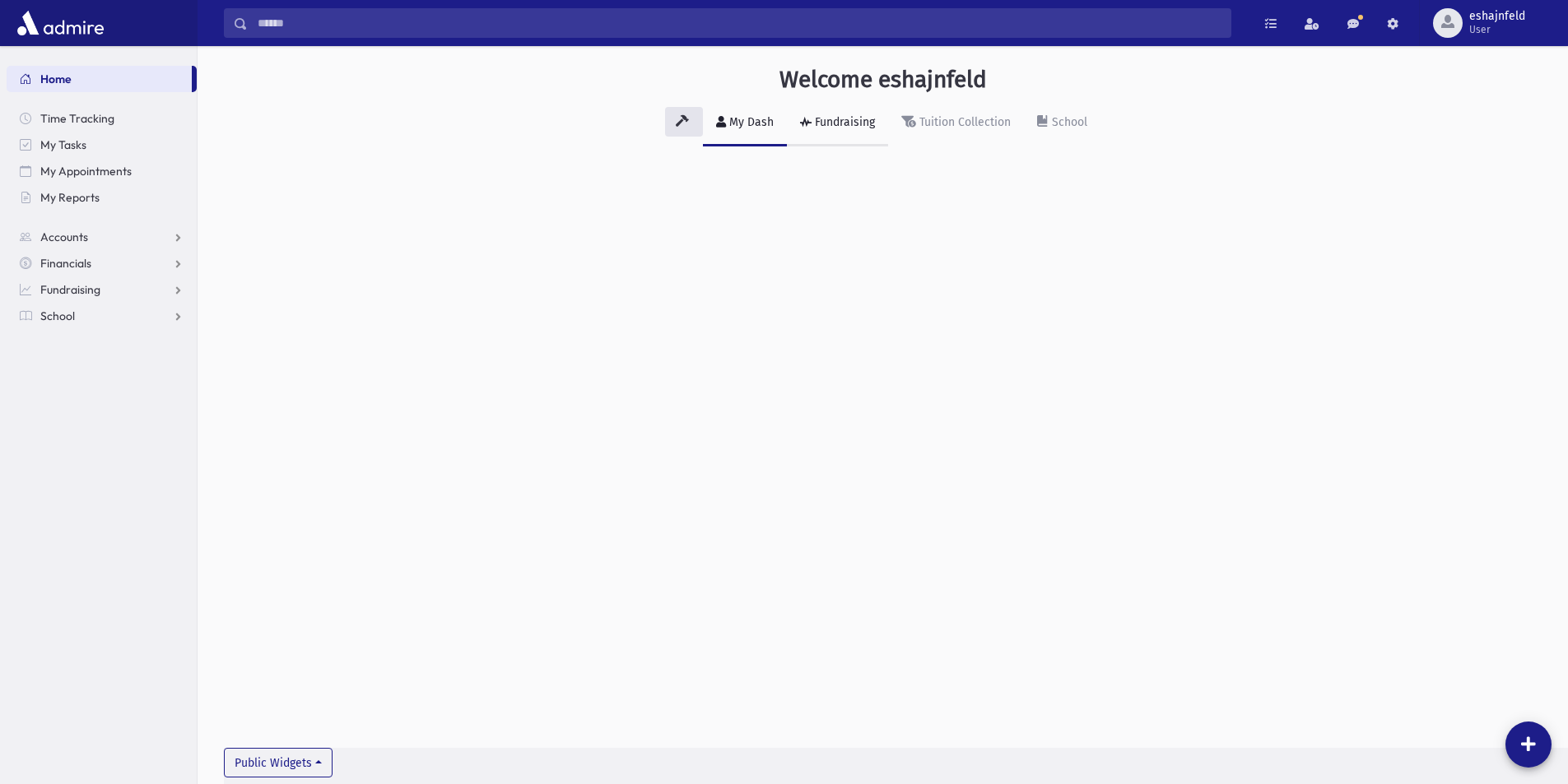
click at [834, 124] on div "Fundraising" at bounding box center [843, 122] width 64 height 14
click at [971, 124] on div "Tuition Collection" at bounding box center [963, 122] width 95 height 14
click at [1091, 121] on link "School" at bounding box center [1062, 124] width 77 height 46
click at [77, 233] on span "Accounts" at bounding box center [64, 237] width 47 height 15
click at [98, 259] on span "Account List" at bounding box center [81, 262] width 64 height 15
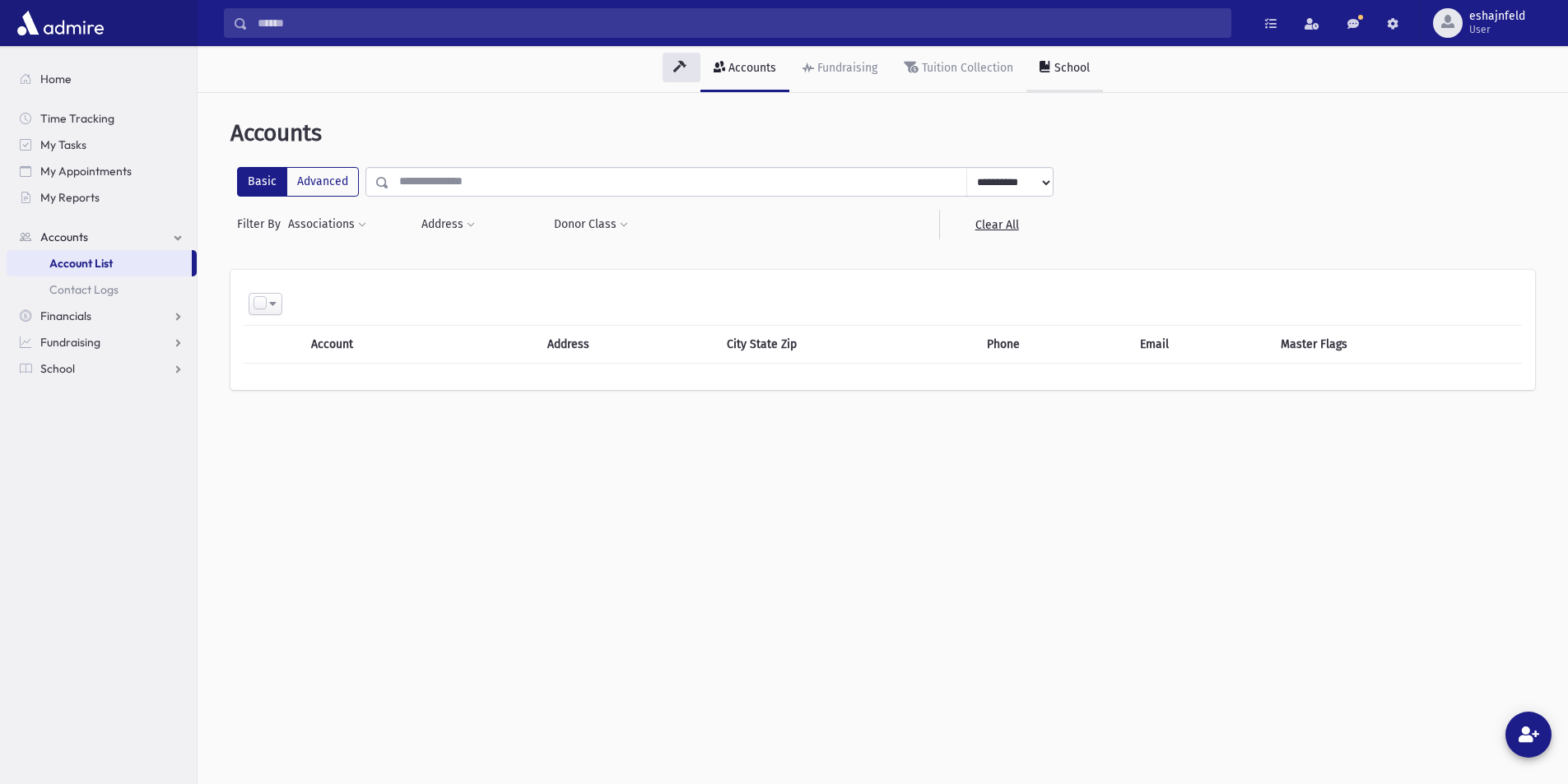
click at [1053, 74] on div "School" at bounding box center [1070, 68] width 39 height 14
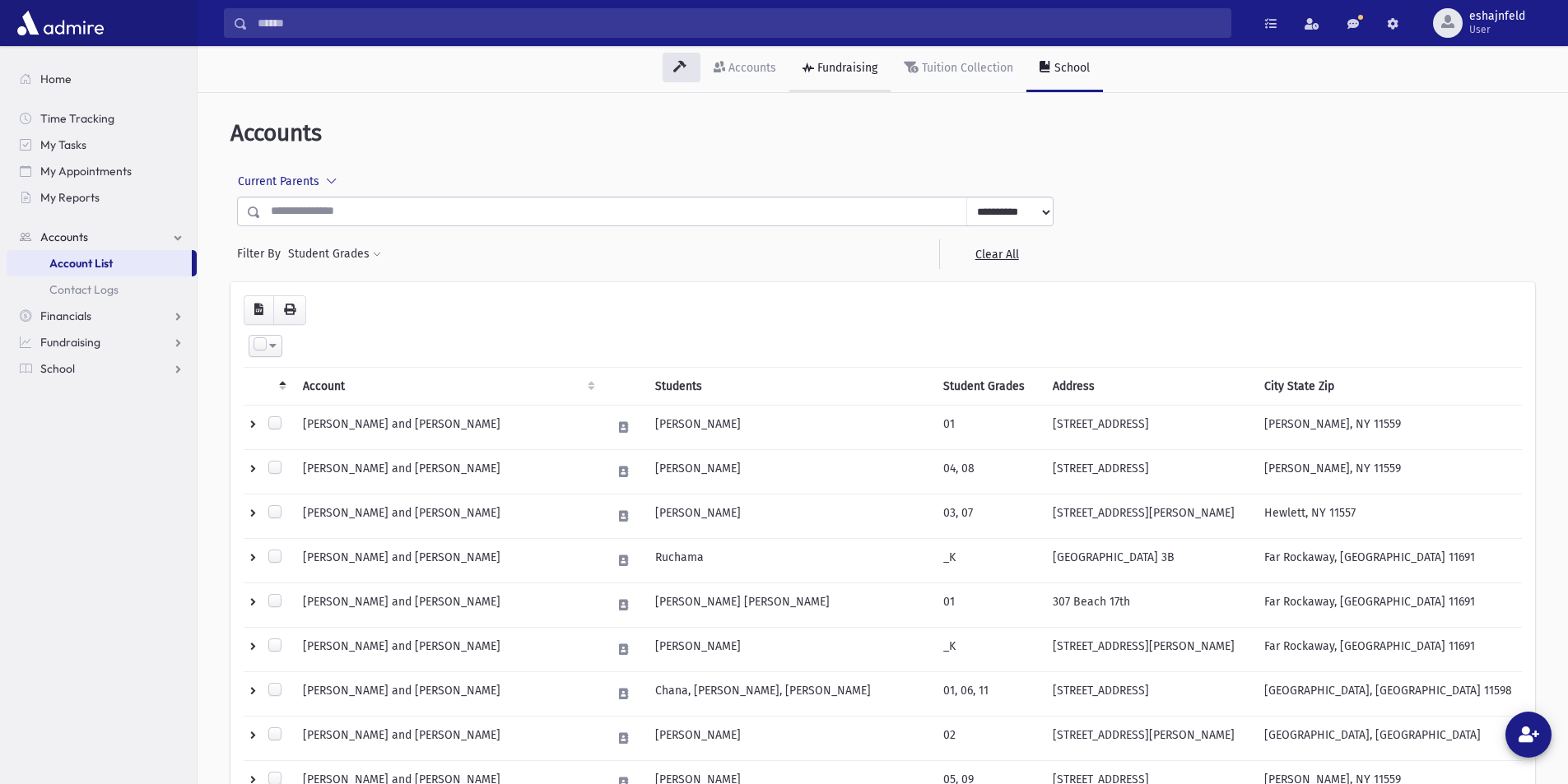
click at [831, 71] on div "Fundraising" at bounding box center [846, 68] width 64 height 14
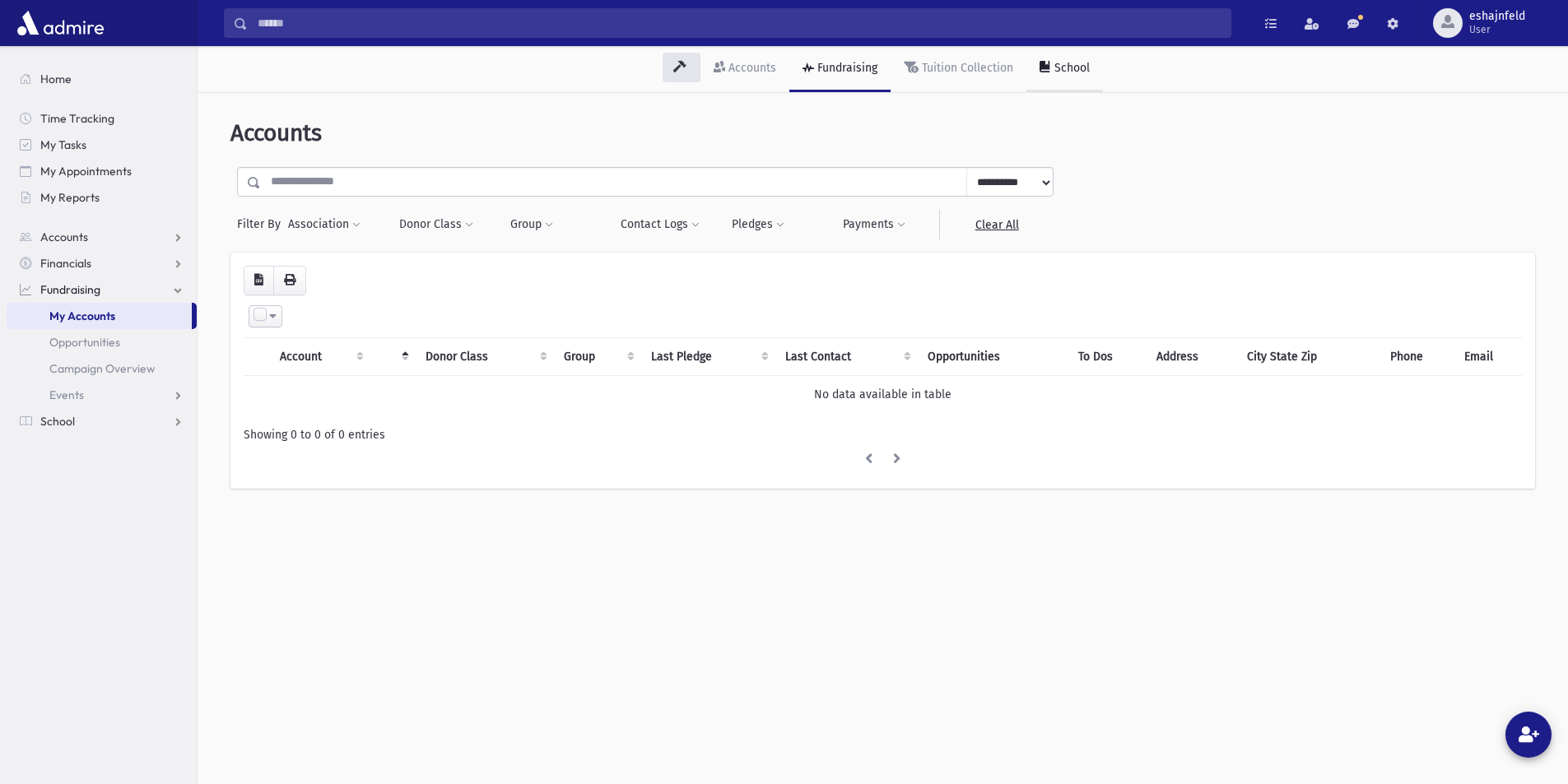
click at [1062, 62] on div "School" at bounding box center [1070, 68] width 39 height 14
